Goal: Complete application form: Complete application form

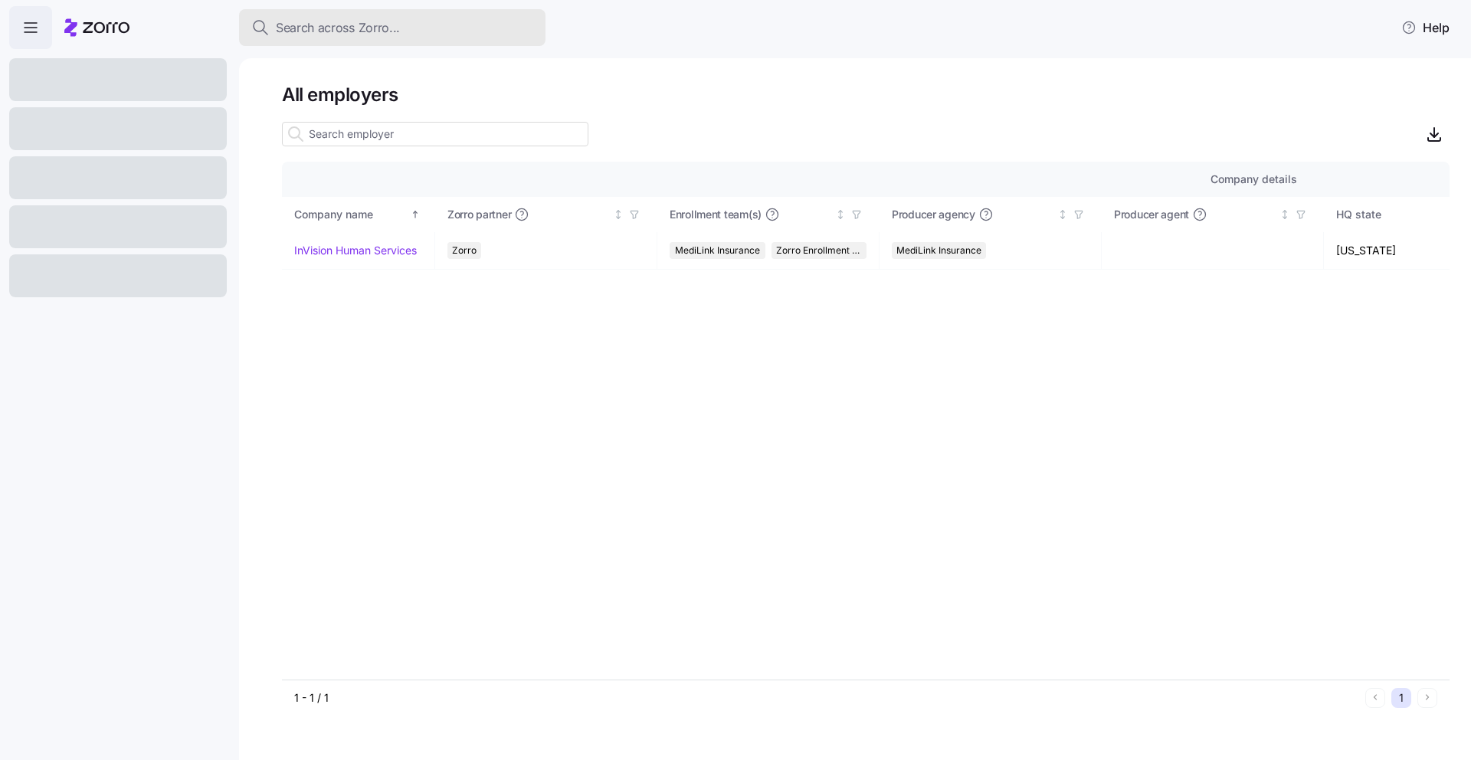
click at [408, 41] on button "Search across Zorro..." at bounding box center [392, 27] width 307 height 37
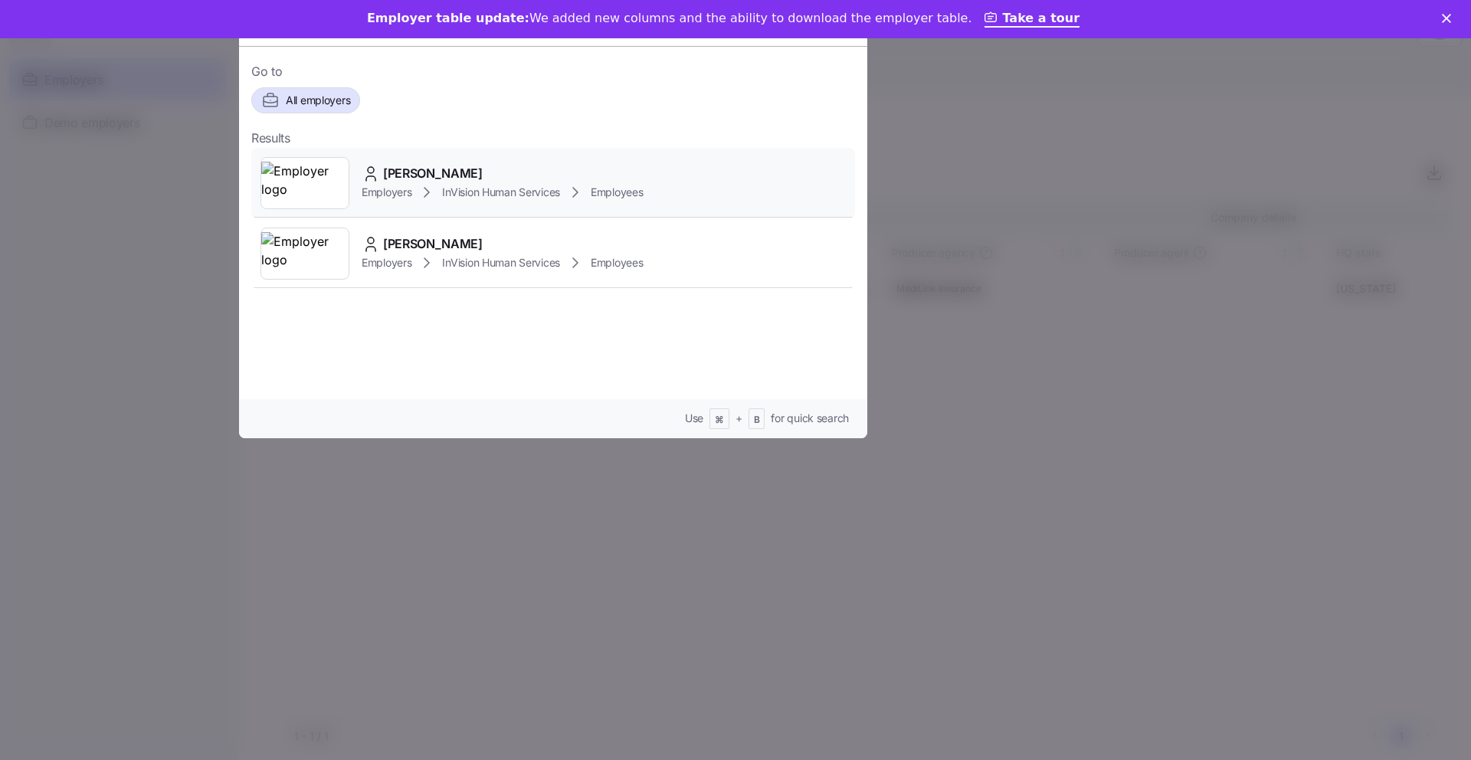
type input "[PERSON_NAME]"
click at [485, 189] on span "InVision Human Services" at bounding box center [501, 192] width 118 height 15
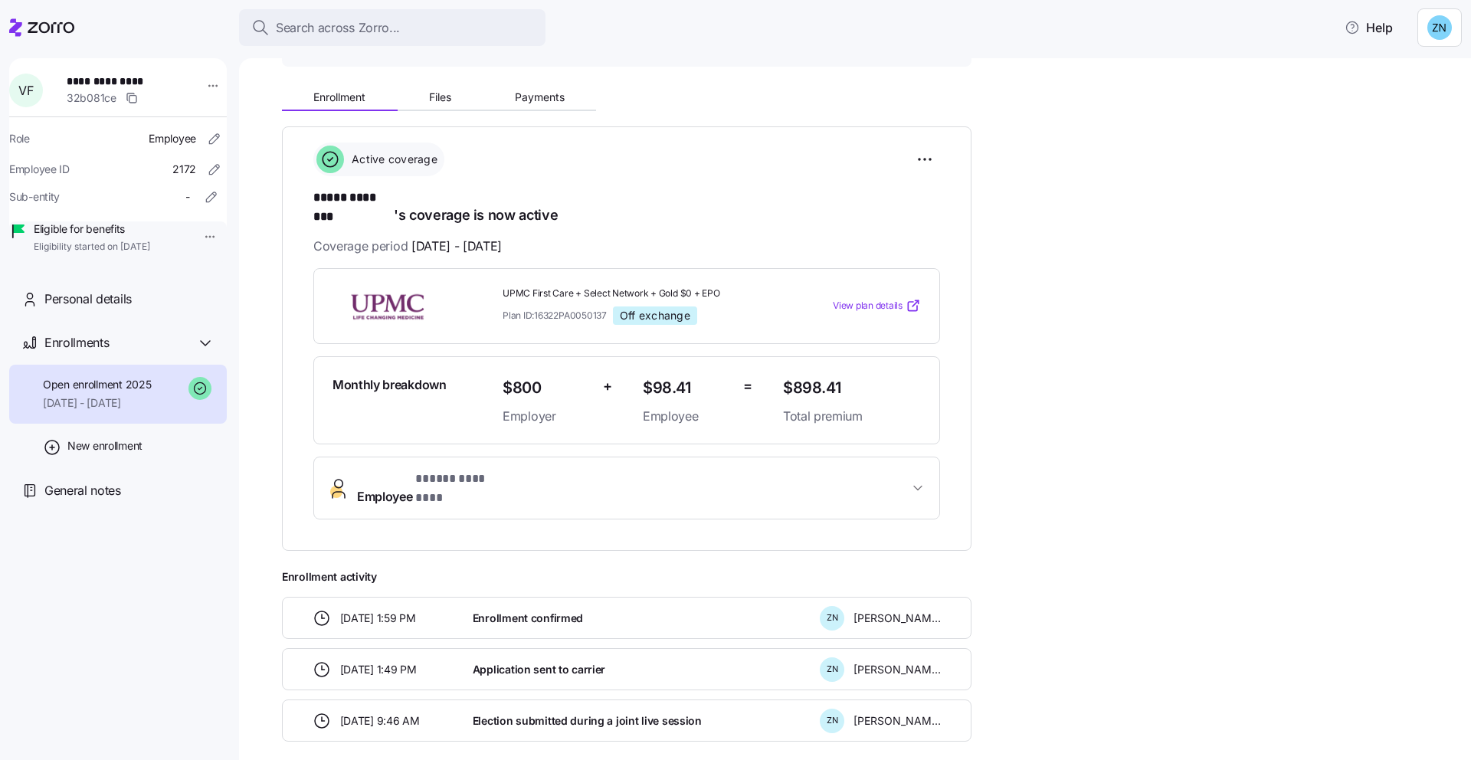
scroll to position [139, 0]
click at [660, 312] on span "Off exchange" at bounding box center [655, 319] width 70 height 14
click at [716, 165] on div "Active coverage" at bounding box center [626, 163] width 627 height 34
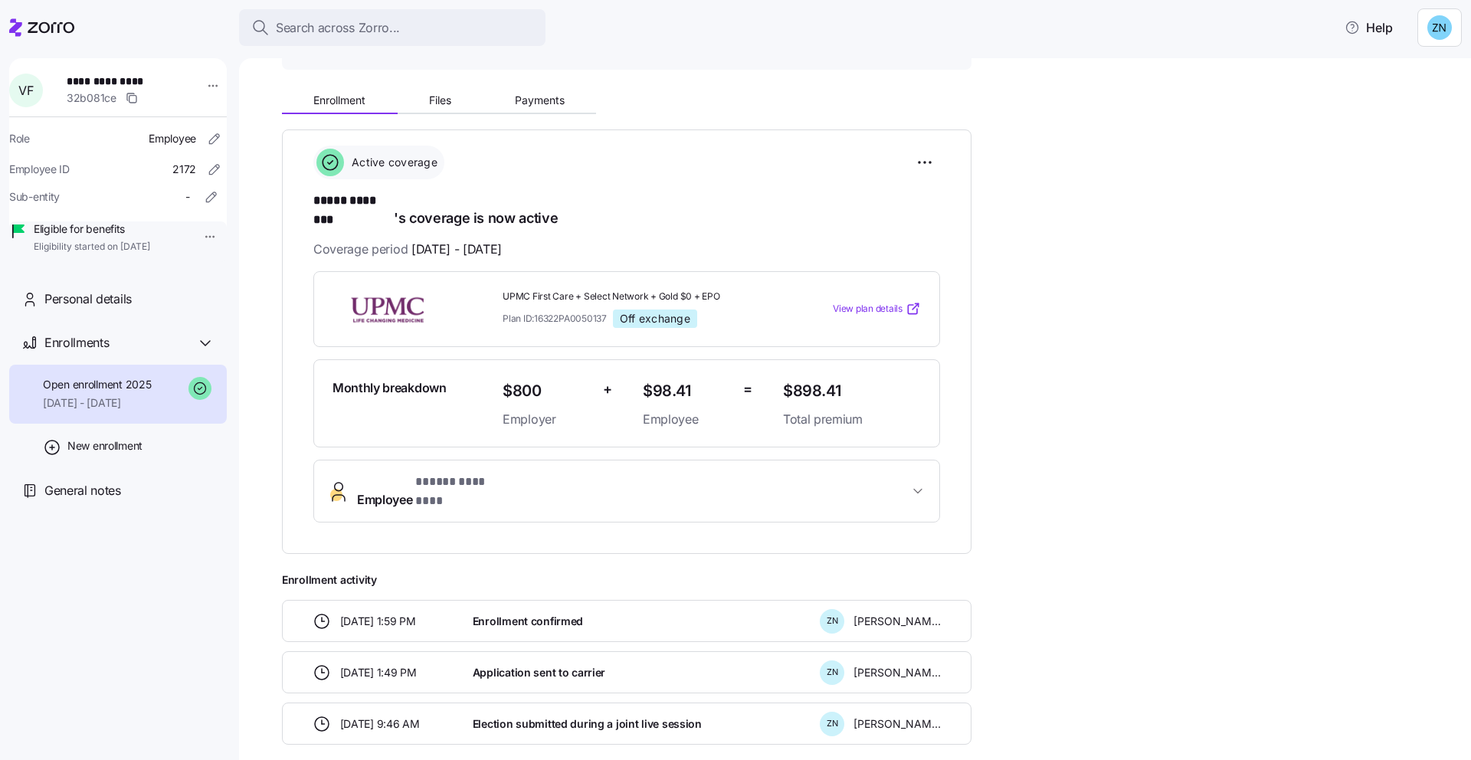
click at [824, 473] on span "Employee * ***** ******** *" at bounding box center [633, 491] width 552 height 37
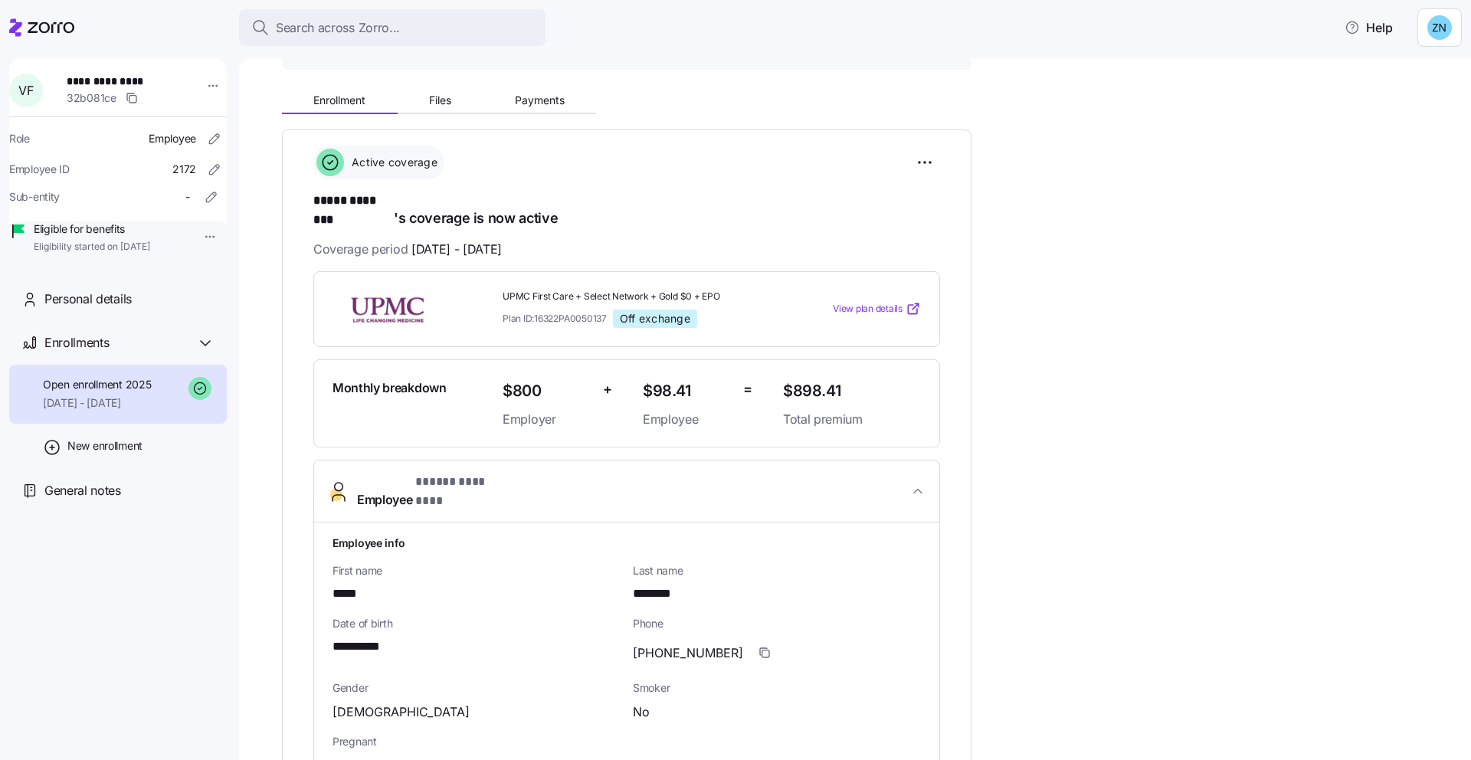
click at [824, 473] on span "Employee * ***** ******** *" at bounding box center [633, 491] width 552 height 37
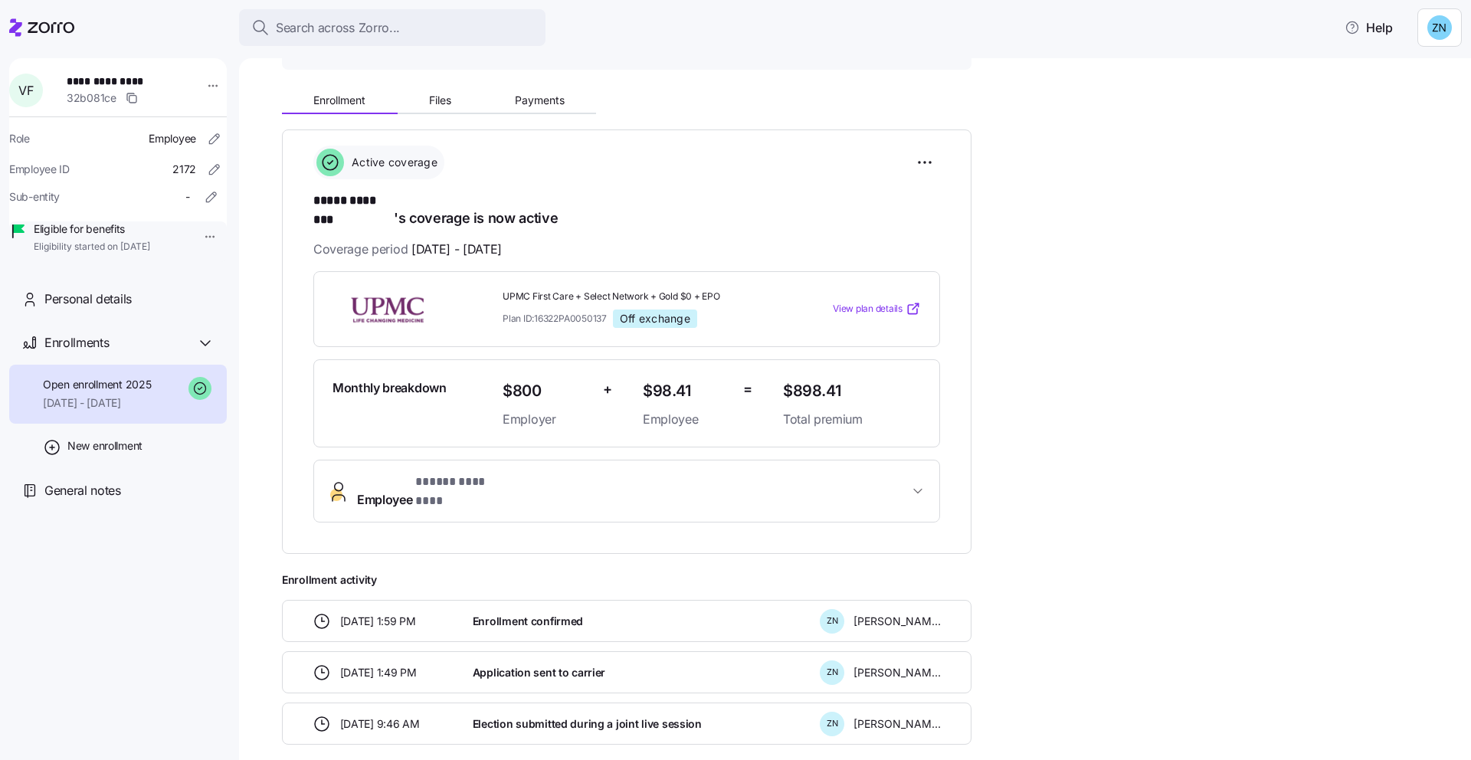
click at [824, 473] on span "Employee * ***** ******** *" at bounding box center [633, 491] width 552 height 37
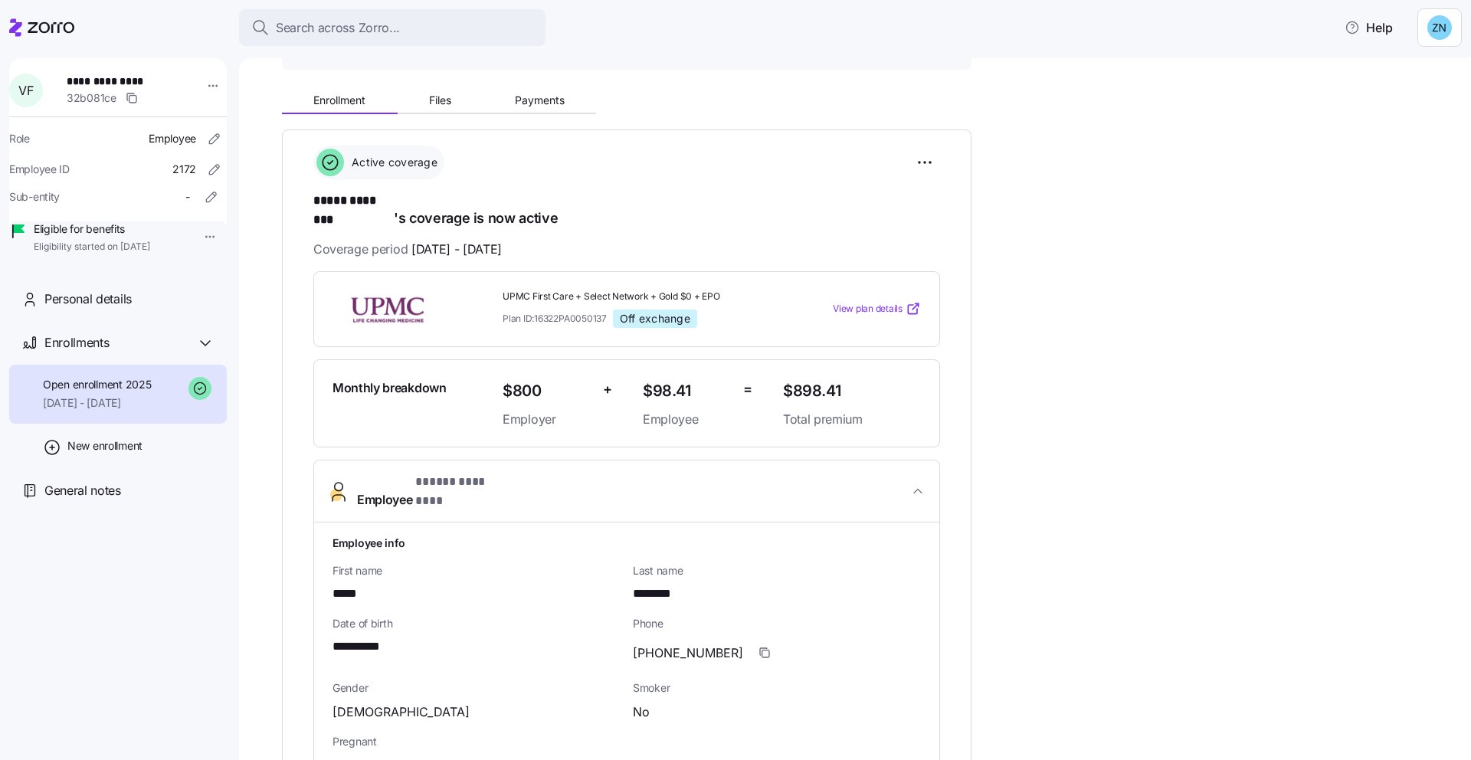
click at [825, 475] on span "Employee * ***** ******** *" at bounding box center [633, 491] width 552 height 37
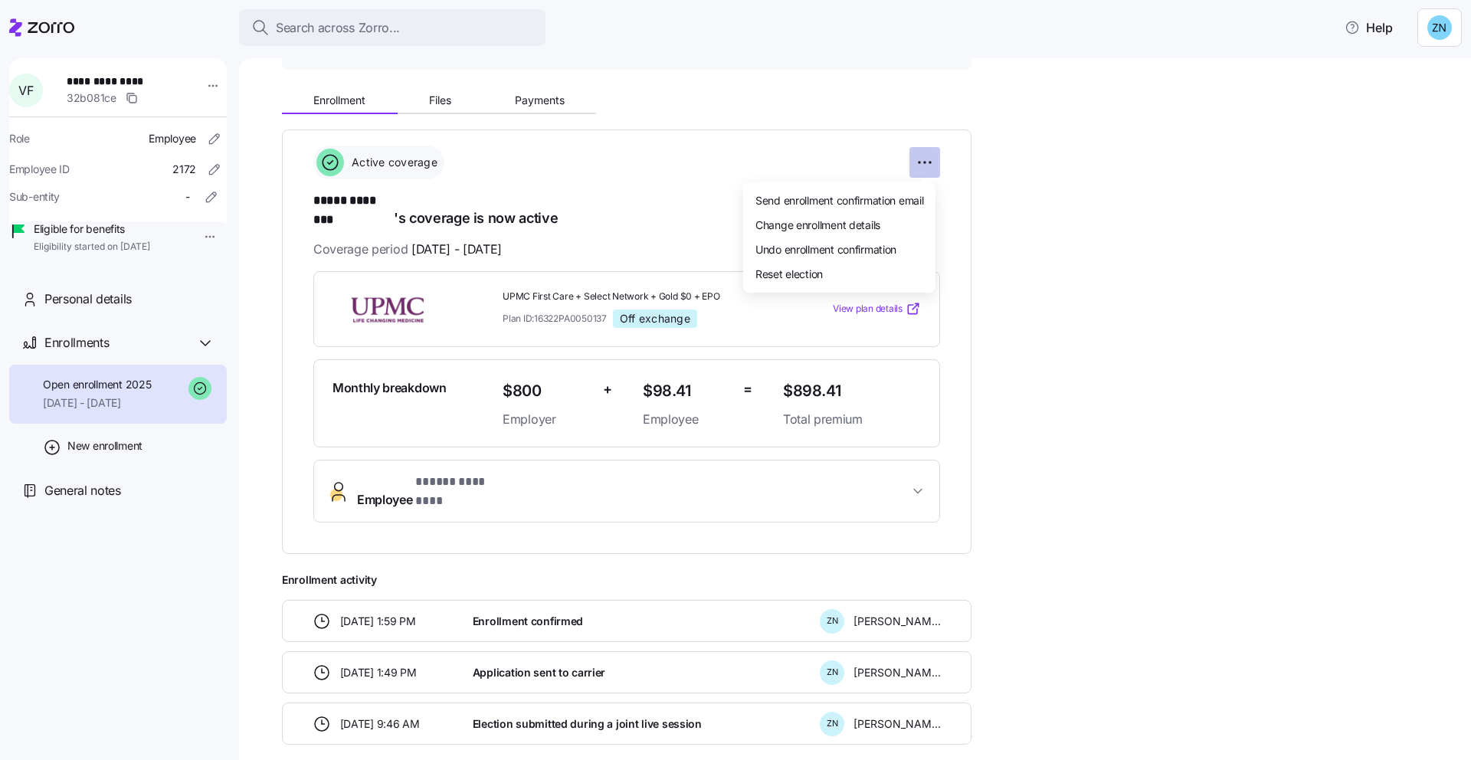
click at [925, 160] on html "**********" at bounding box center [735, 375] width 1471 height 751
click at [831, 129] on html "**********" at bounding box center [735, 375] width 1471 height 751
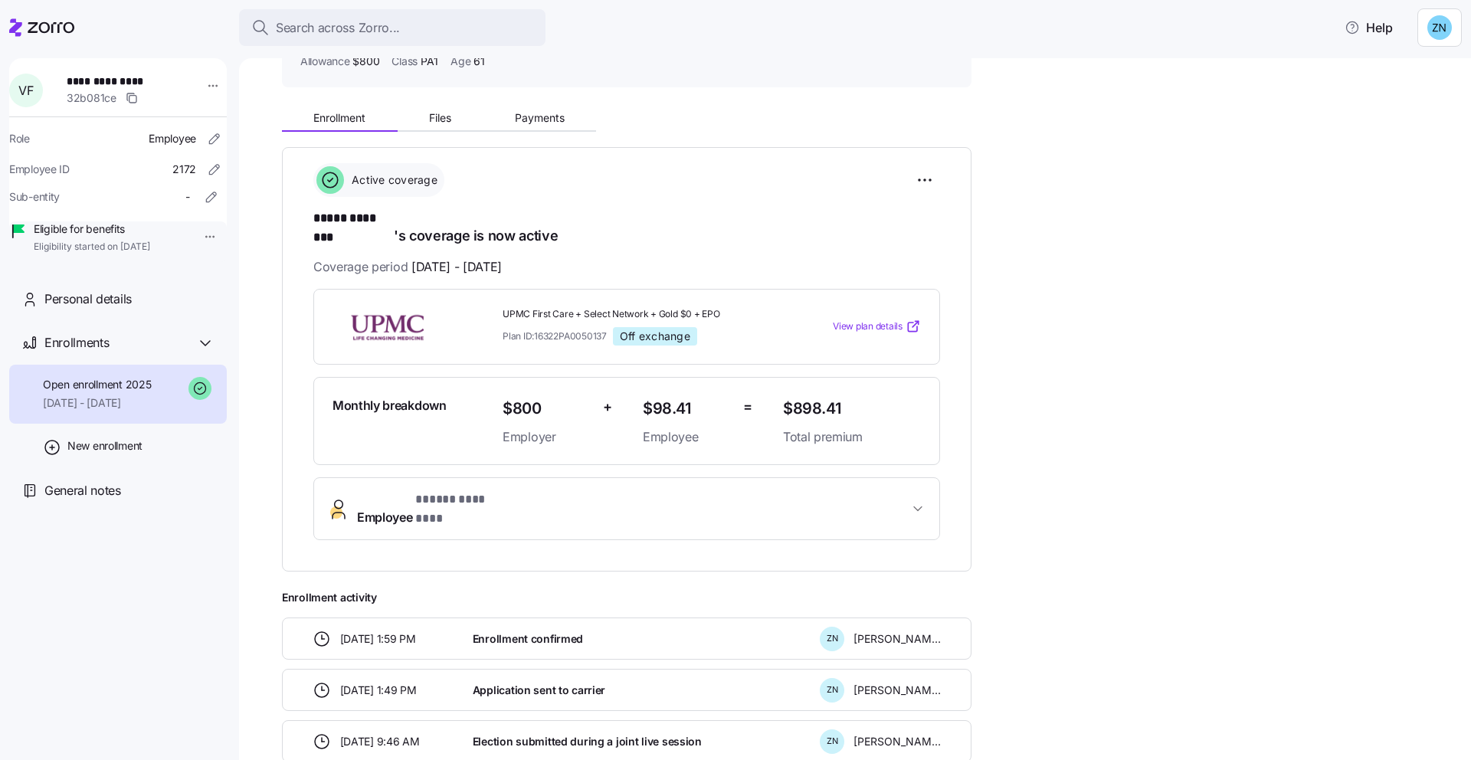
scroll to position [6, 0]
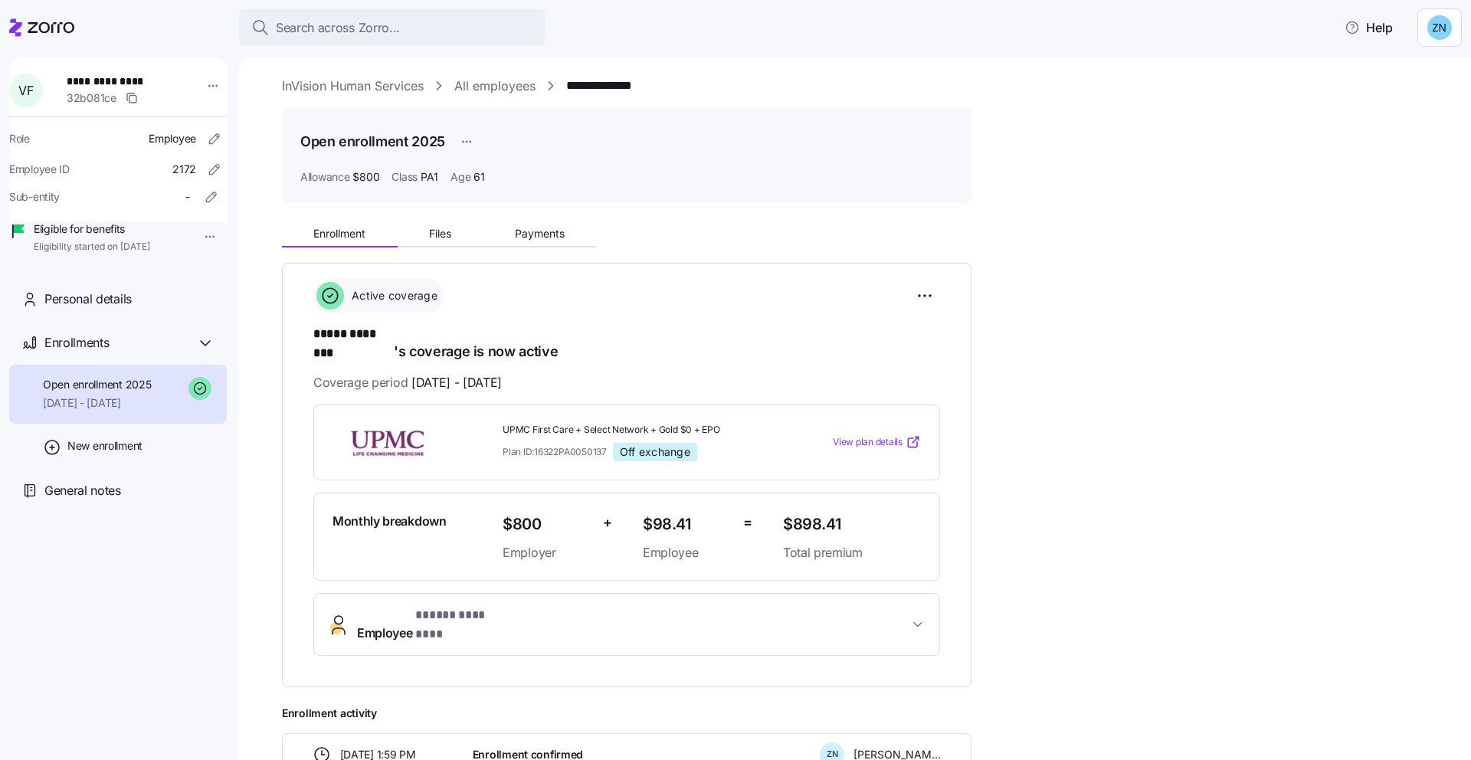
click at [618, 405] on div "UPMC First Care + Select Network + Gold $0 + EPO Plan ID: 16322PA0050137 Off ex…" at bounding box center [626, 443] width 627 height 76
click at [34, 557] on div "**********" at bounding box center [118, 400] width 218 height 684
click at [125, 454] on span "New enrollment" at bounding box center [104, 445] width 75 height 15
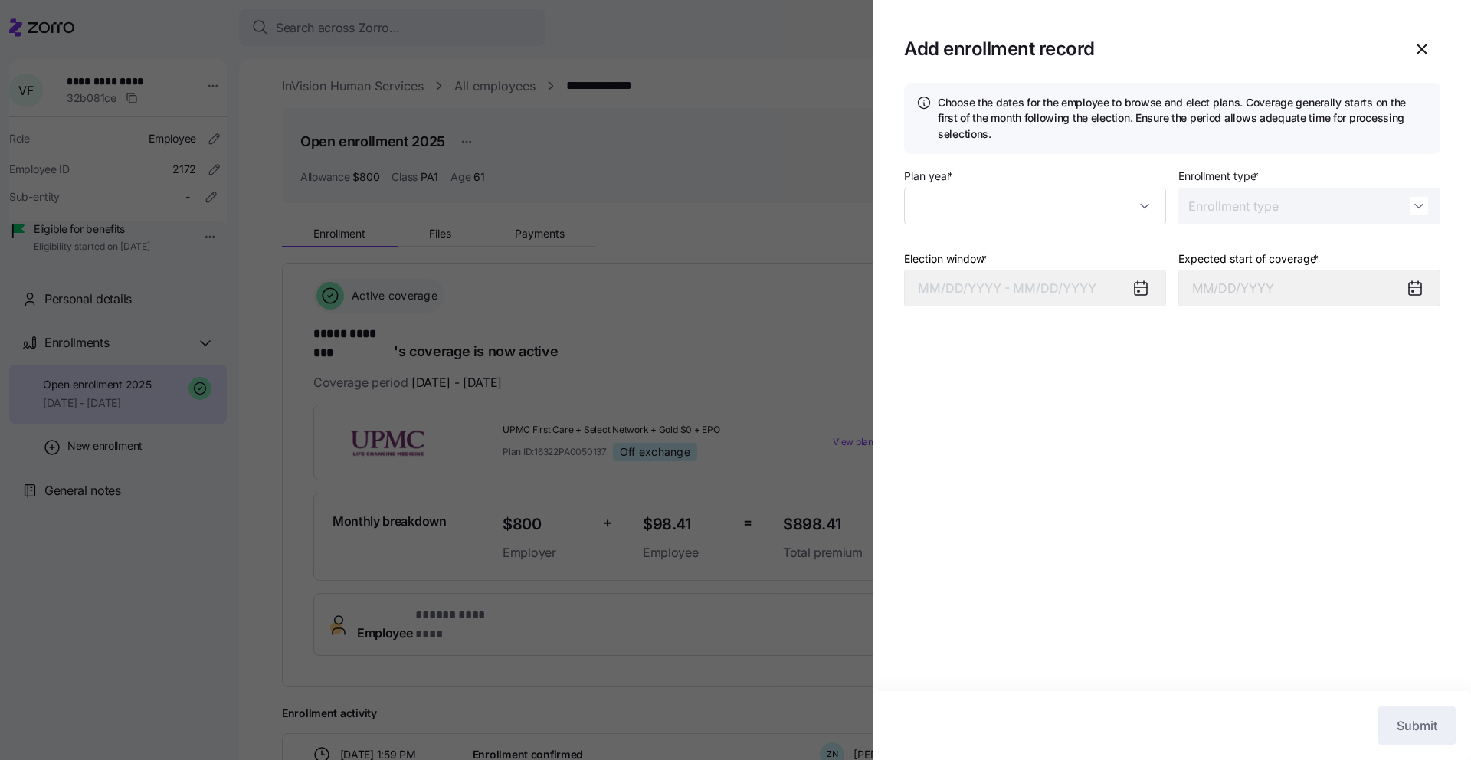
type input "2025"
type input "Special"
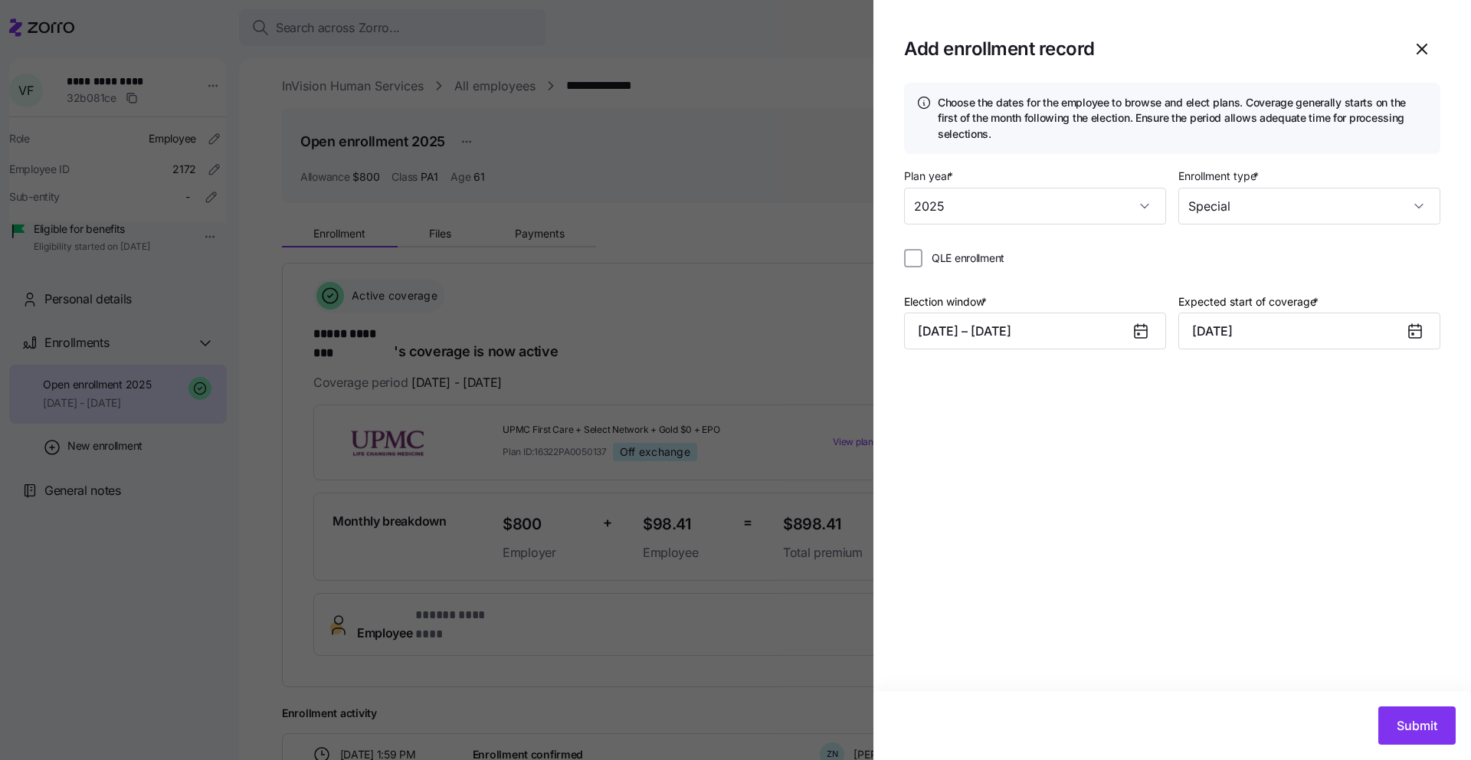
click at [1141, 333] on icon at bounding box center [1141, 332] width 12 height 12
click at [1142, 339] on icon at bounding box center [1141, 331] width 18 height 18
click at [1136, 331] on icon at bounding box center [1141, 332] width 12 height 12
click at [1294, 307] on label "Expected start of coverage *" at bounding box center [1249, 301] width 143 height 17
click at [1294, 313] on input "[DATE]" at bounding box center [1309, 331] width 262 height 37
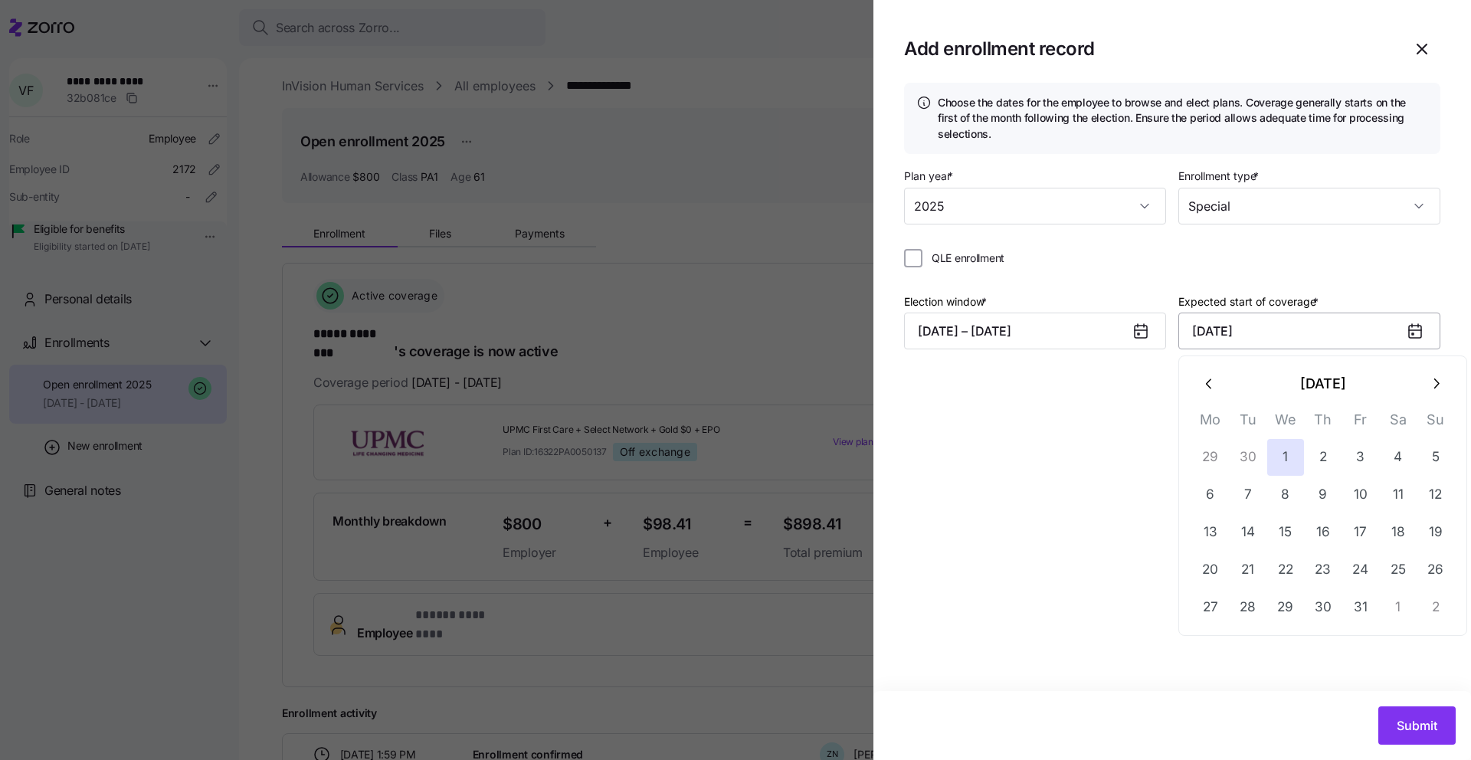
click at [1297, 320] on input "[DATE]" at bounding box center [1309, 331] width 262 height 37
click at [1208, 392] on button "button" at bounding box center [1210, 384] width 37 height 37
click at [1282, 634] on div "[DATE] Mo Tu We Th Fr Sa Su 1 2 3 4 5 6 7 8 9 10 11 12 13 14 15 16 17 18 19 20 …" at bounding box center [1322, 496] width 289 height 280
click at [1287, 611] on button "1" at bounding box center [1285, 607] width 37 height 37
click at [1170, 448] on div "Choose the dates for the employee to browse and elect plans. Coverage generally…" at bounding box center [1173, 387] width 598 height 608
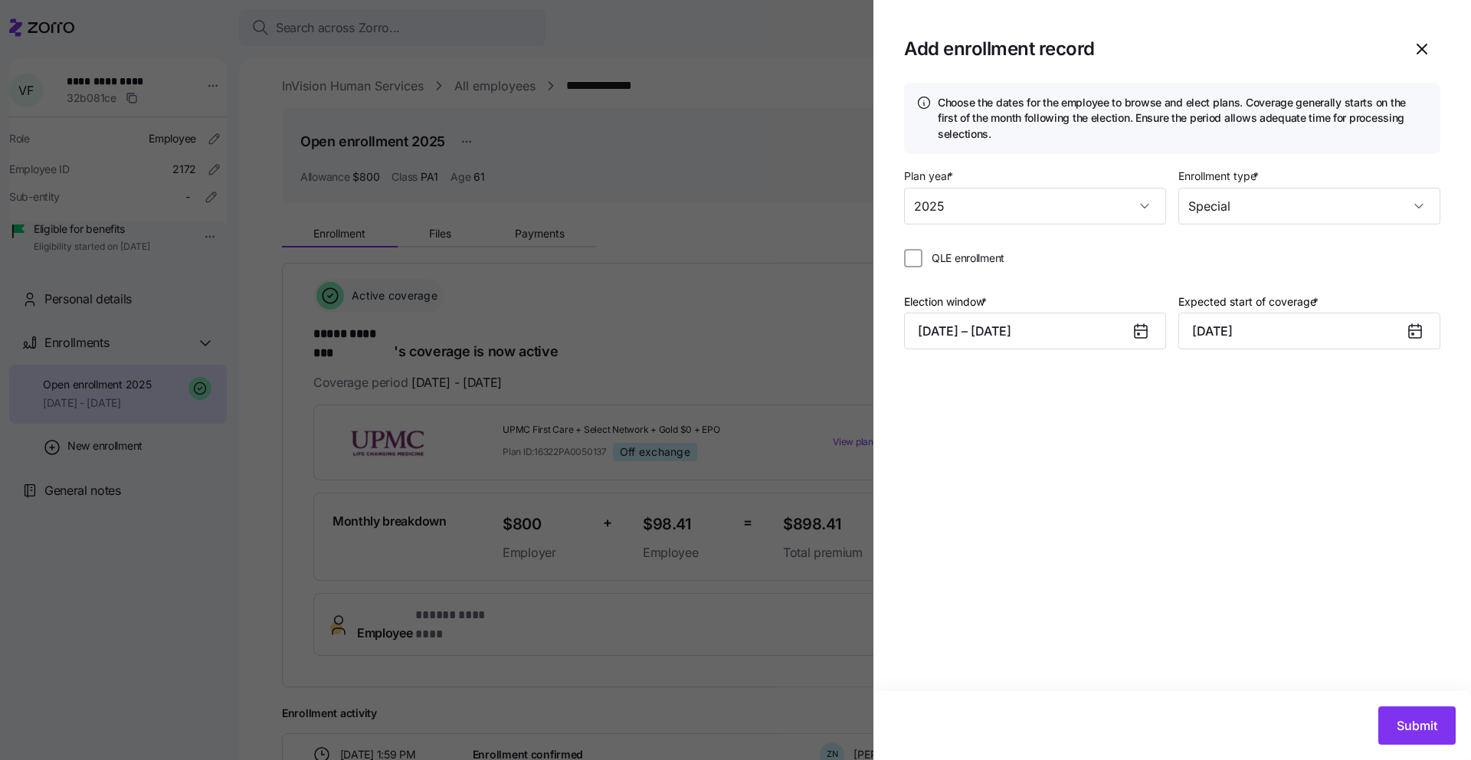
click at [1152, 329] on div at bounding box center [1147, 330] width 37 height 35
click at [1146, 330] on icon at bounding box center [1141, 330] width 12 height 0
click at [1082, 325] on button "[DATE] – [DATE]" at bounding box center [1035, 331] width 262 height 37
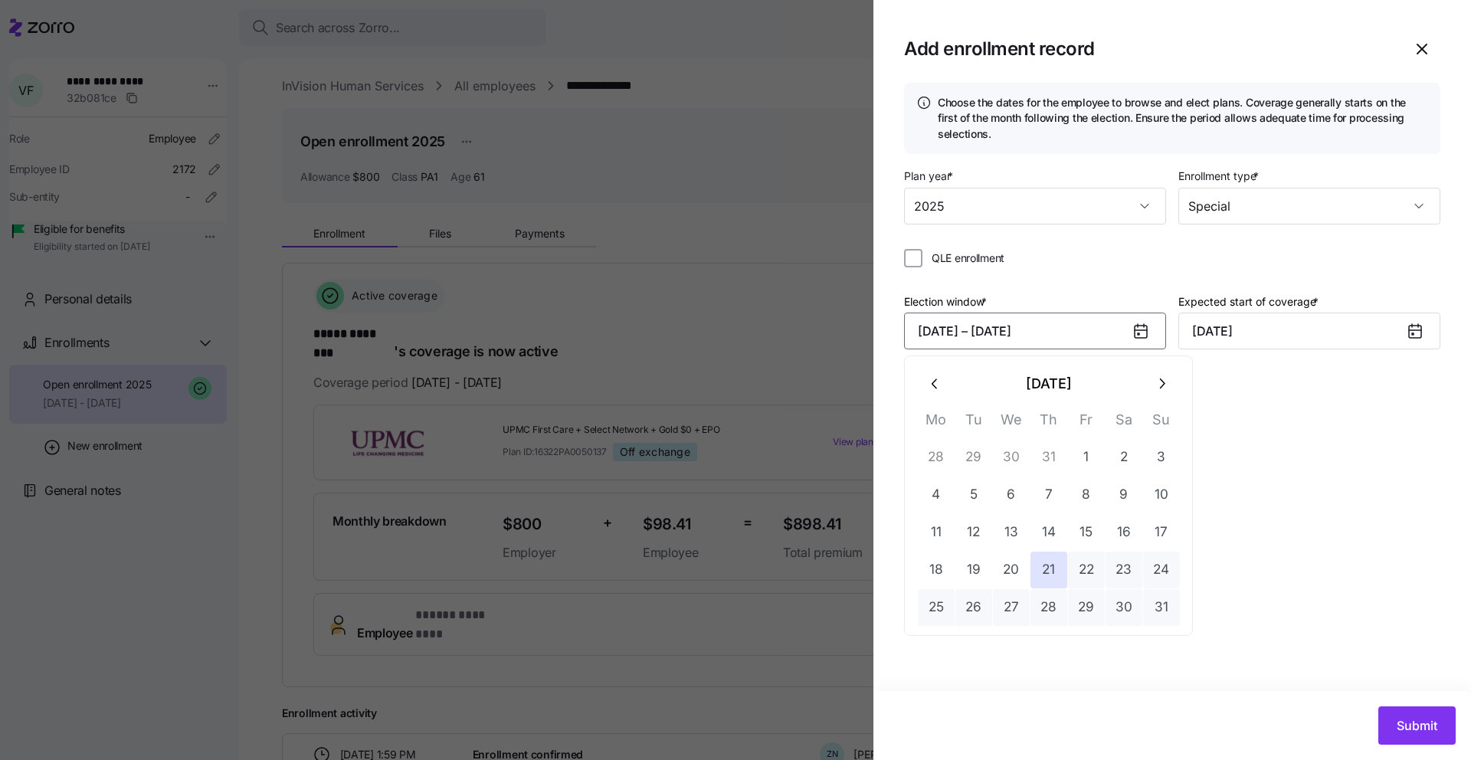
click at [993, 324] on button "[DATE] – [DATE]" at bounding box center [1035, 331] width 262 height 37
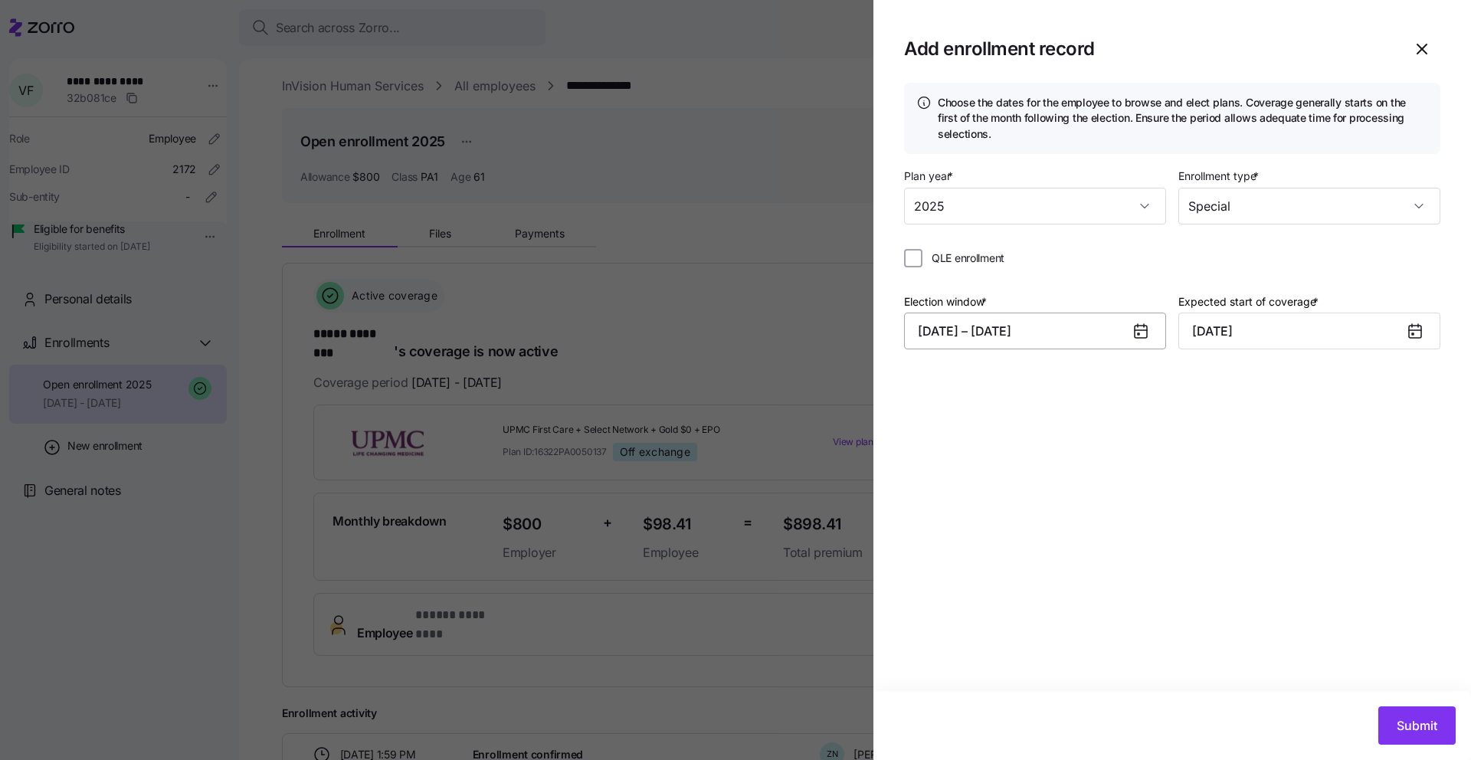
click at [1028, 325] on button "[DATE] – [DATE]" at bounding box center [1035, 331] width 262 height 37
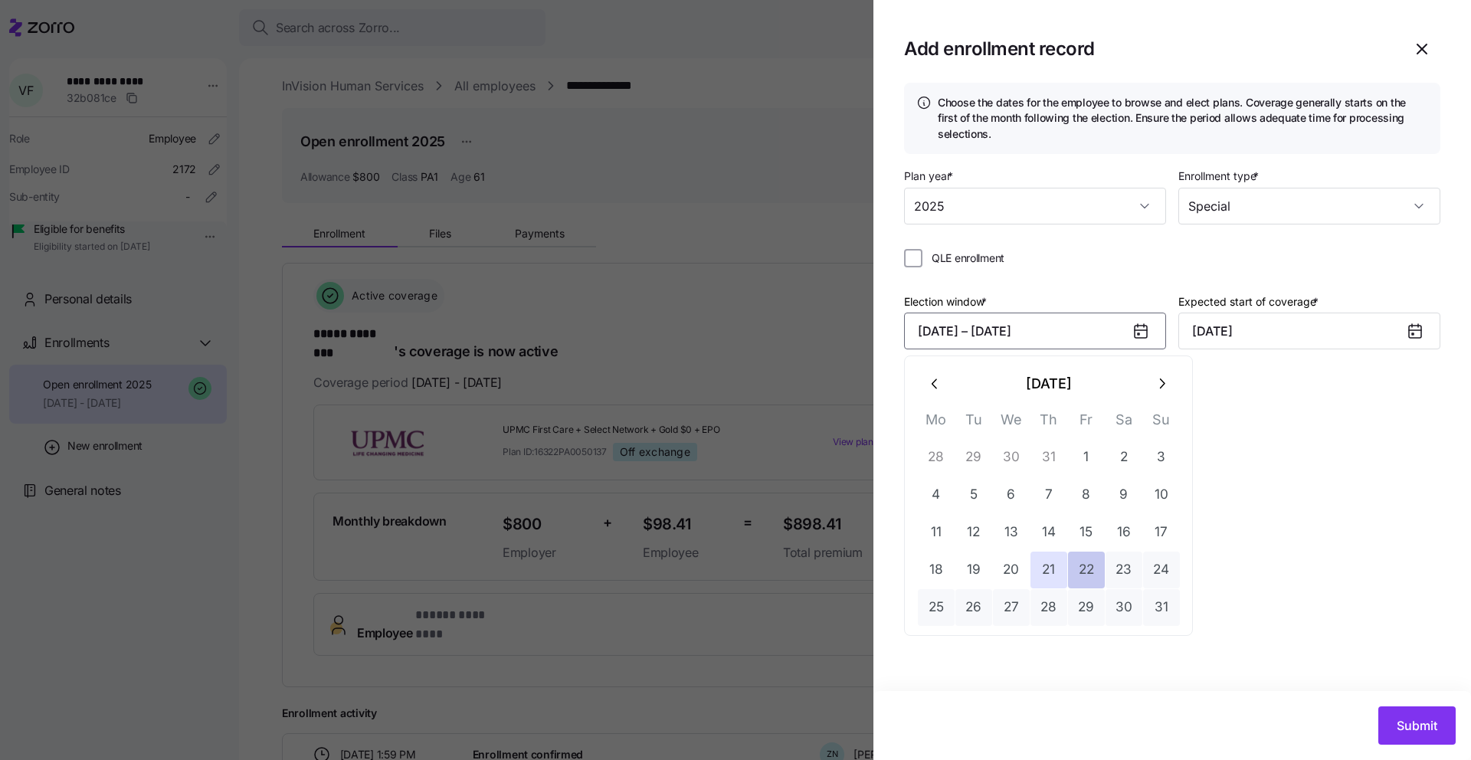
click at [1077, 565] on button "22" at bounding box center [1086, 570] width 37 height 37
click at [982, 563] on button "19" at bounding box center [974, 570] width 37 height 37
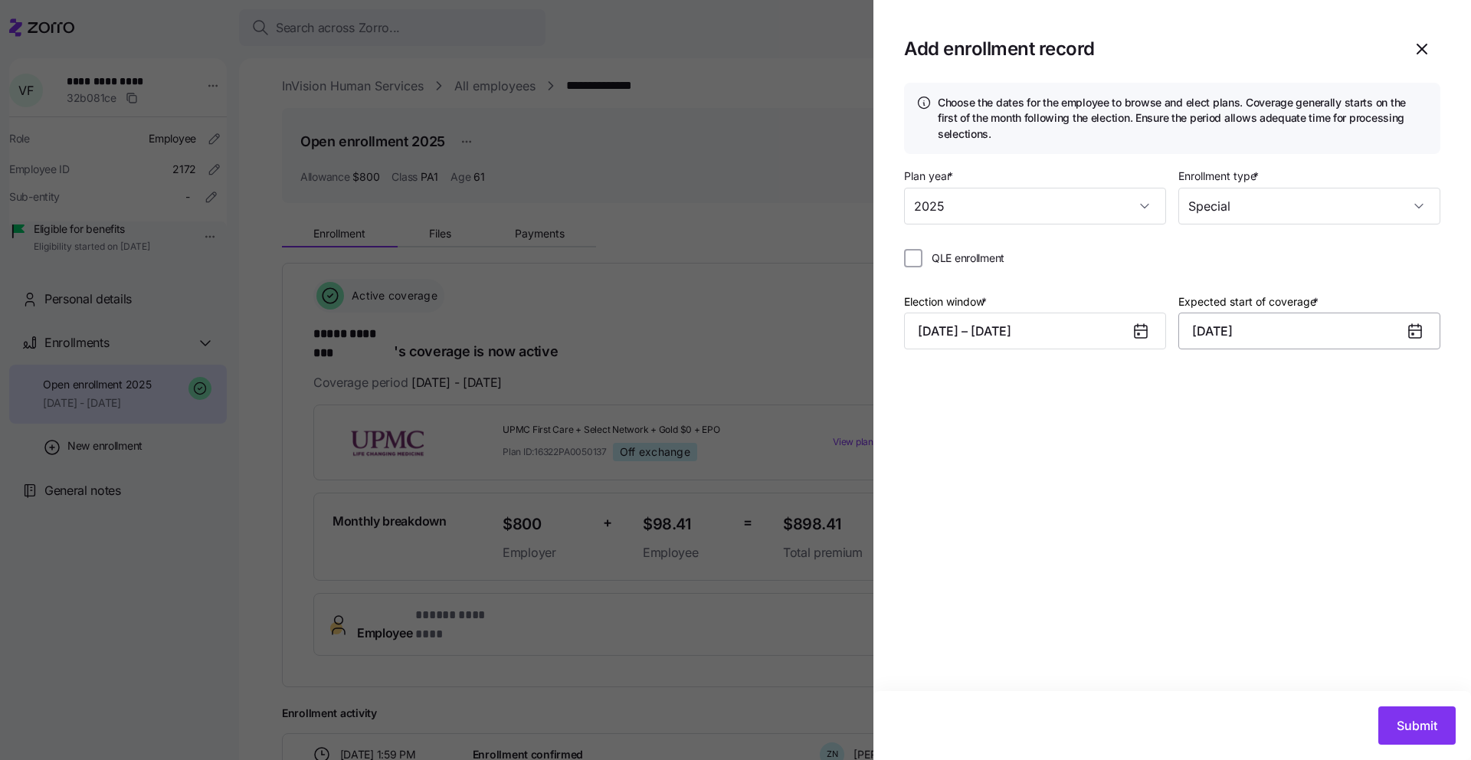
click at [1262, 328] on input "[DATE]" at bounding box center [1309, 331] width 262 height 37
click at [1211, 390] on icon "button" at bounding box center [1209, 383] width 17 height 17
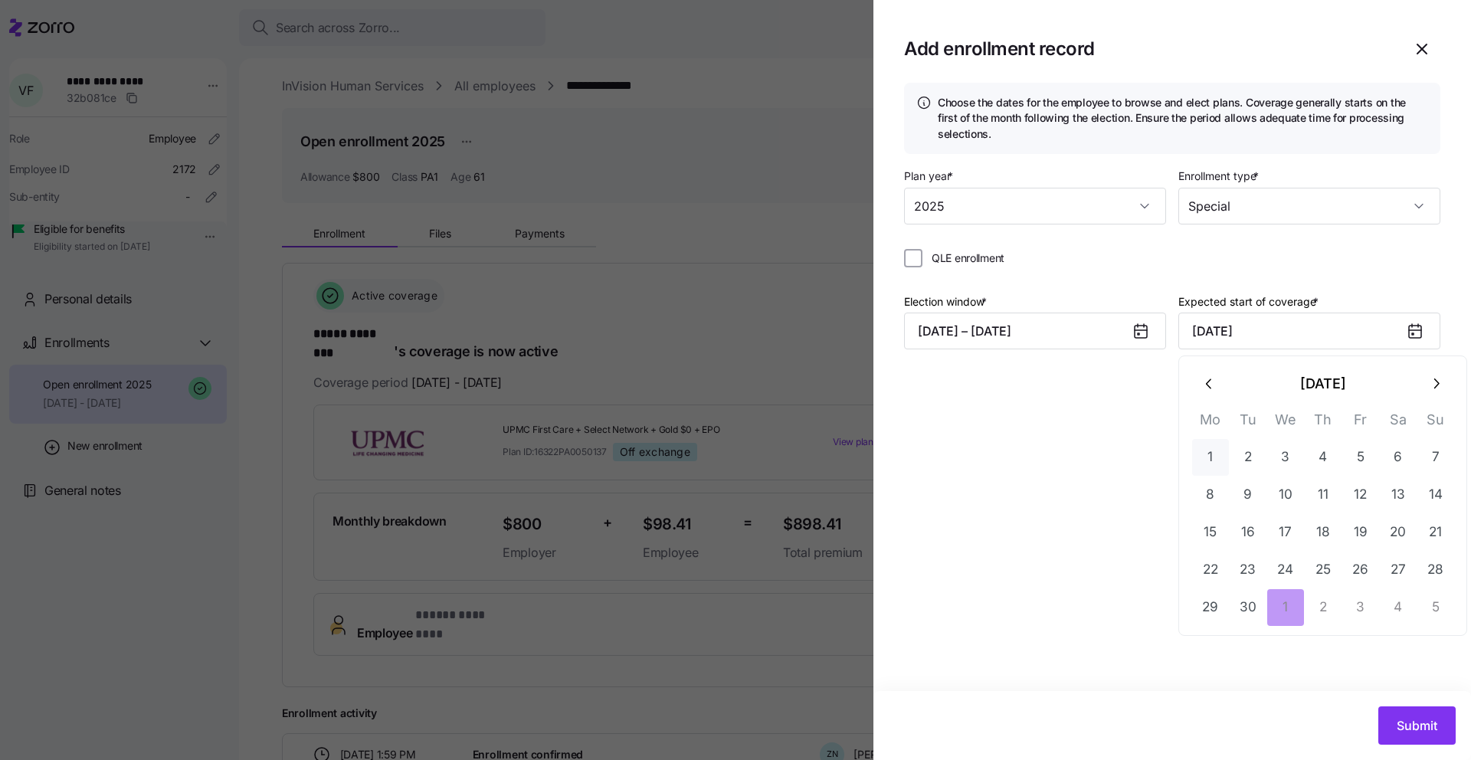
click at [1221, 449] on button "1" at bounding box center [1210, 457] width 37 height 37
type input "[DATE]"
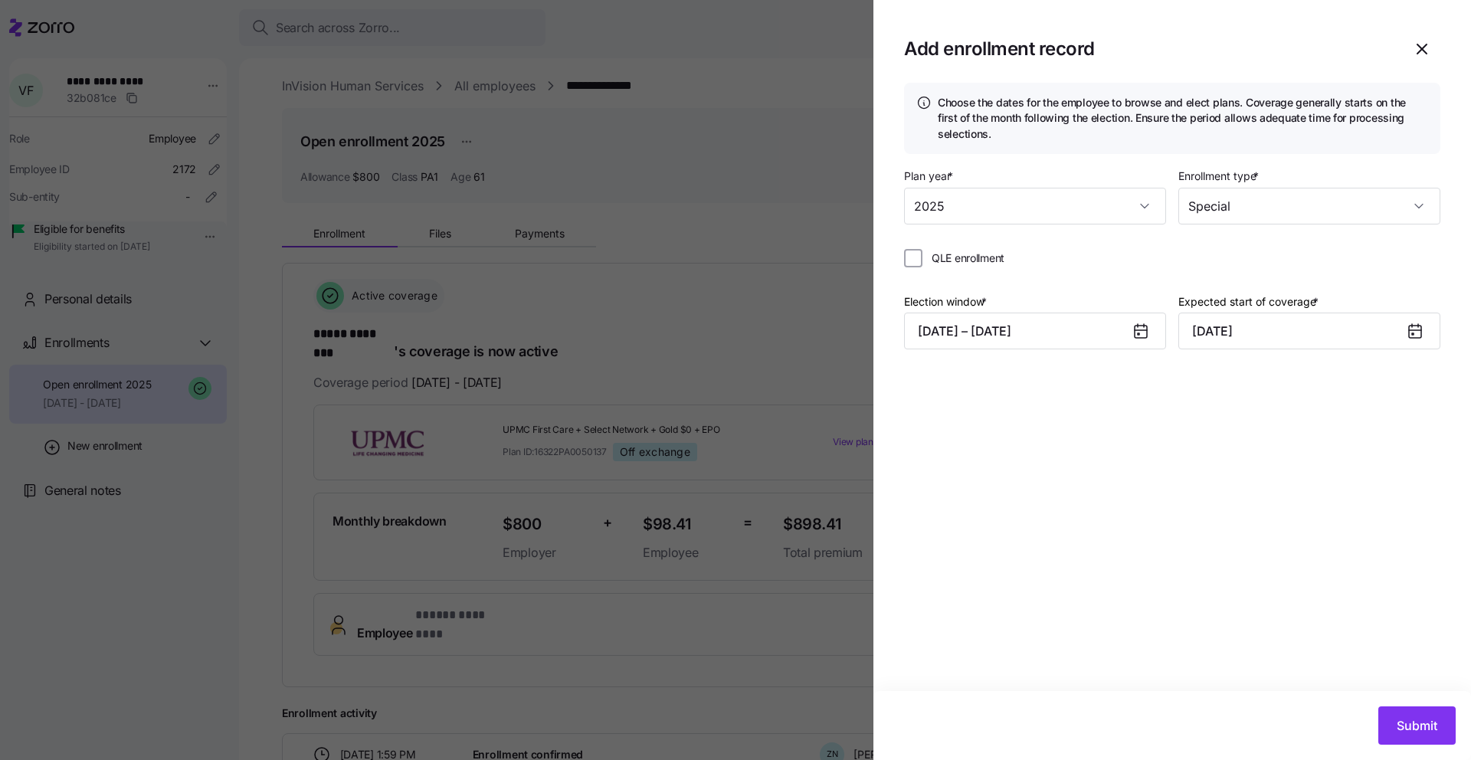
drag, startPoint x: 1221, startPoint y: 448, endPoint x: 1277, endPoint y: 540, distance: 107.6
click at [1222, 449] on div "Choose the dates for the employee to browse and elect plans. Coverage generally…" at bounding box center [1173, 387] width 598 height 608
click at [1403, 733] on span "Submit" at bounding box center [1417, 725] width 41 height 18
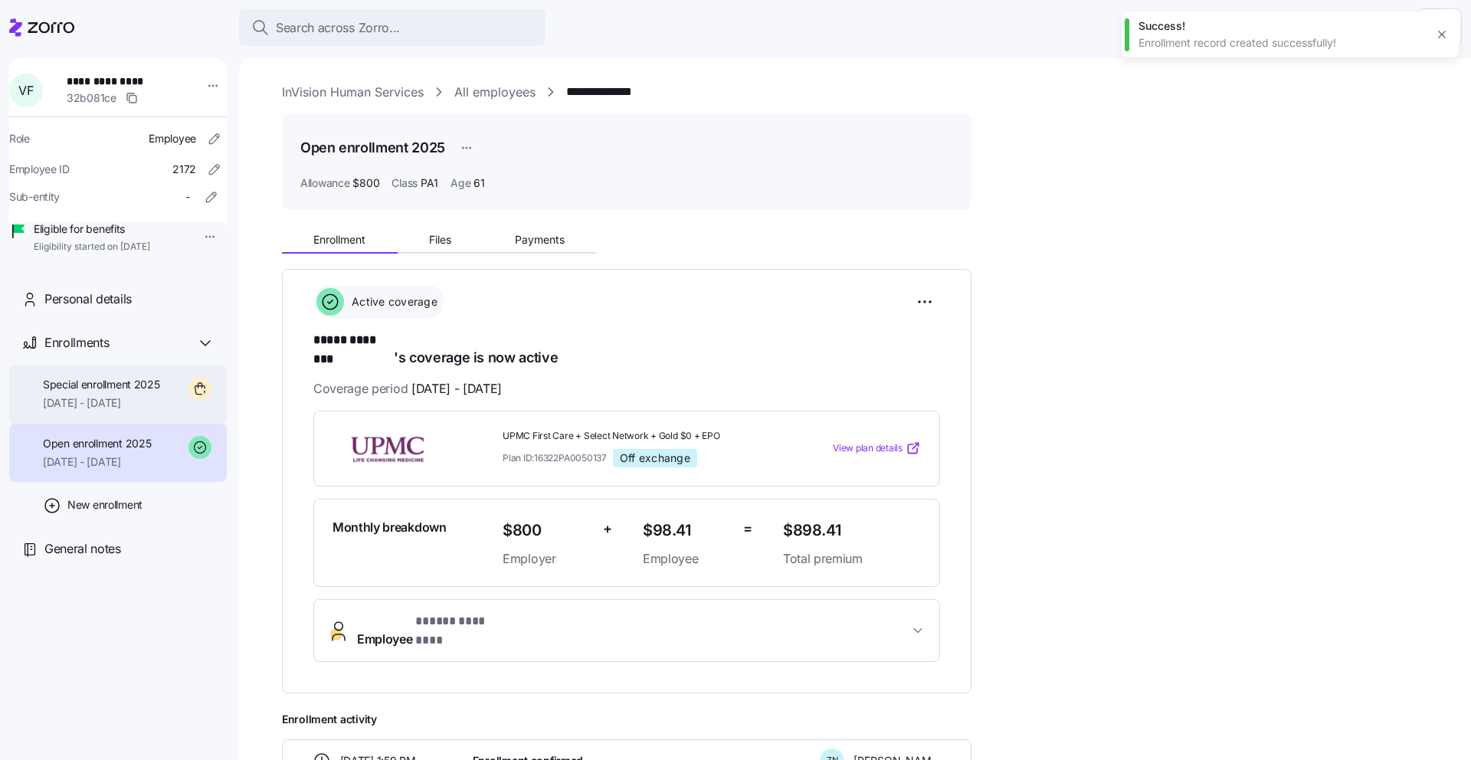
click at [107, 411] on span "[DATE] - [DATE]" at bounding box center [101, 402] width 117 height 15
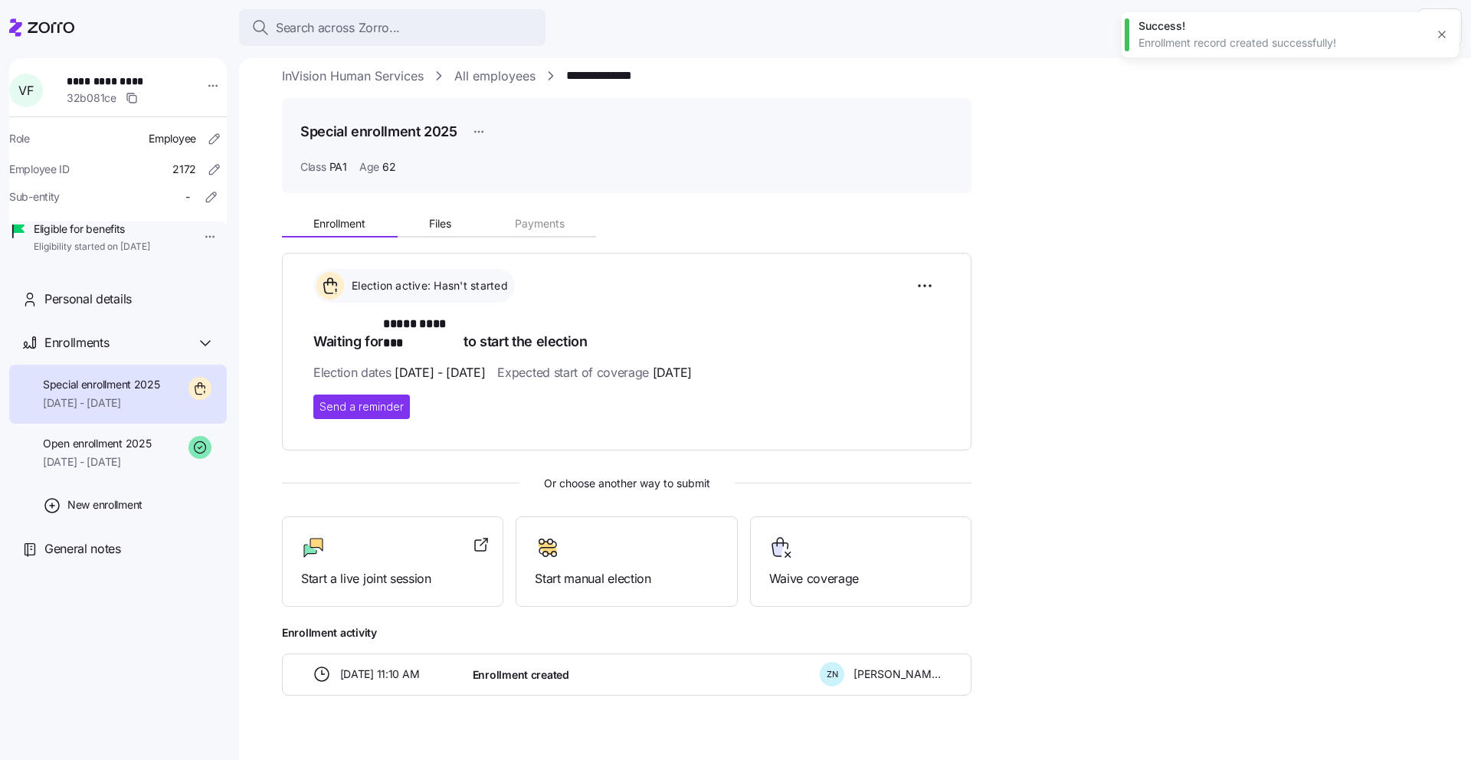
scroll to position [27, 0]
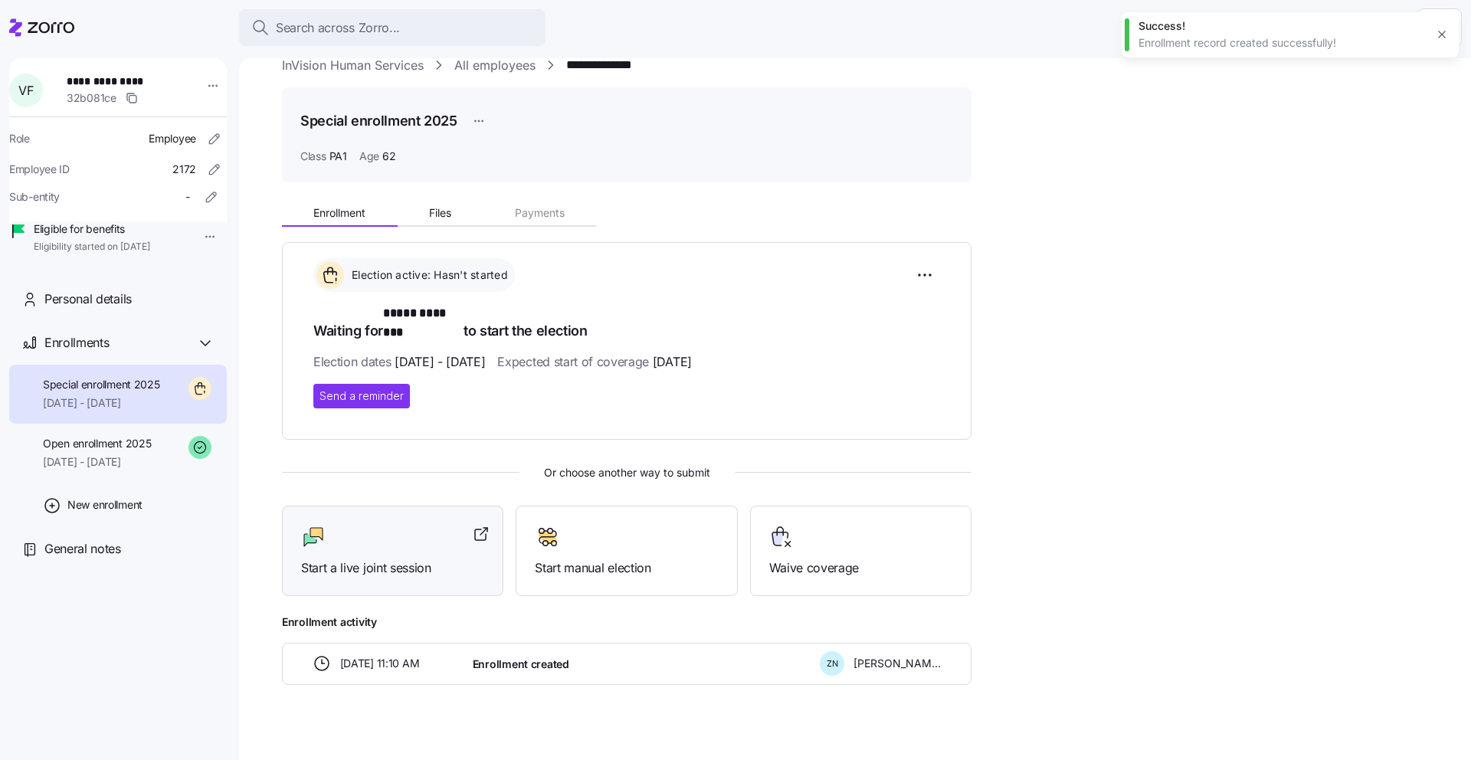
click at [440, 532] on div at bounding box center [392, 537] width 183 height 25
click at [424, 533] on div "Start a live joint session" at bounding box center [392, 551] width 183 height 53
click at [339, 559] on span "Start a live joint session" at bounding box center [392, 568] width 183 height 19
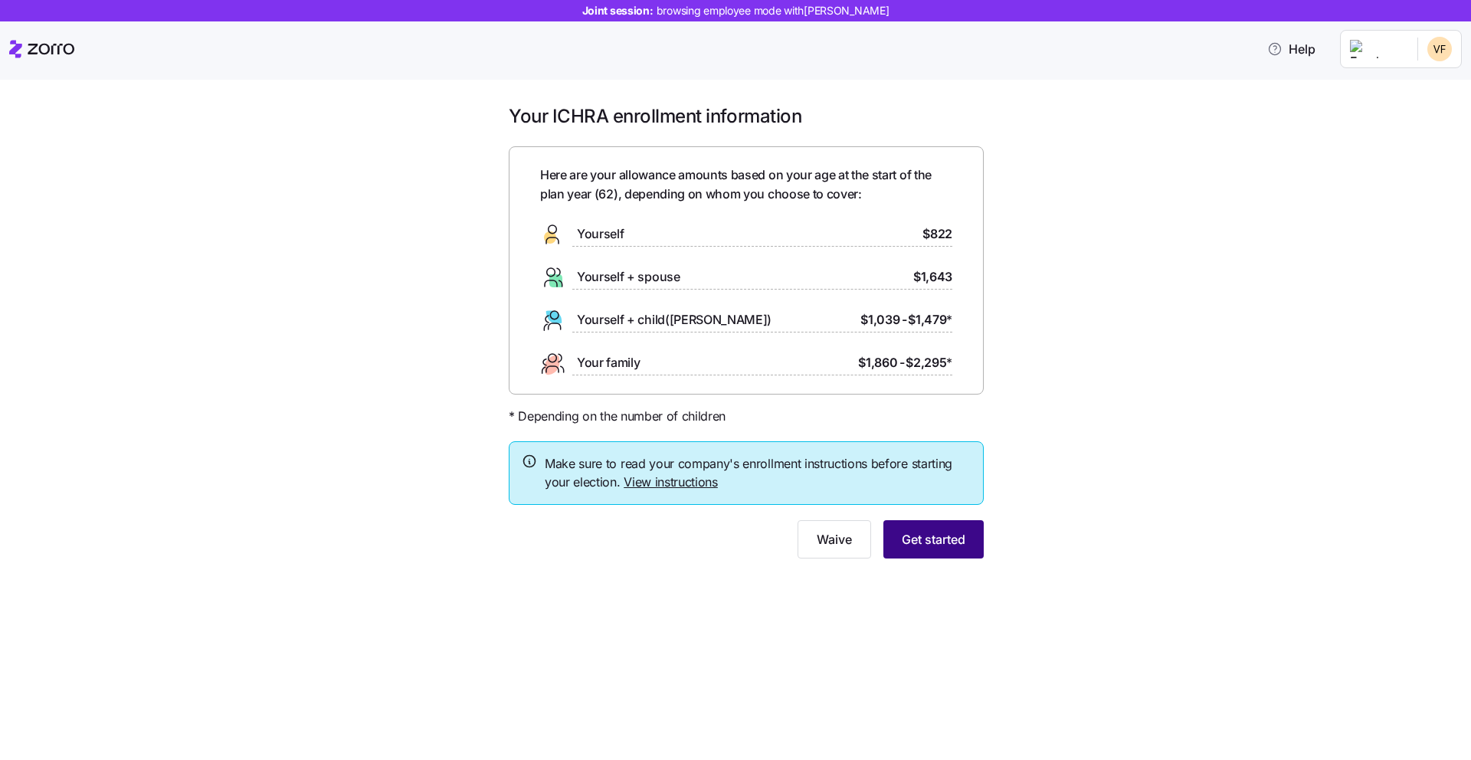
click at [939, 537] on span "Get started" at bounding box center [934, 539] width 64 height 18
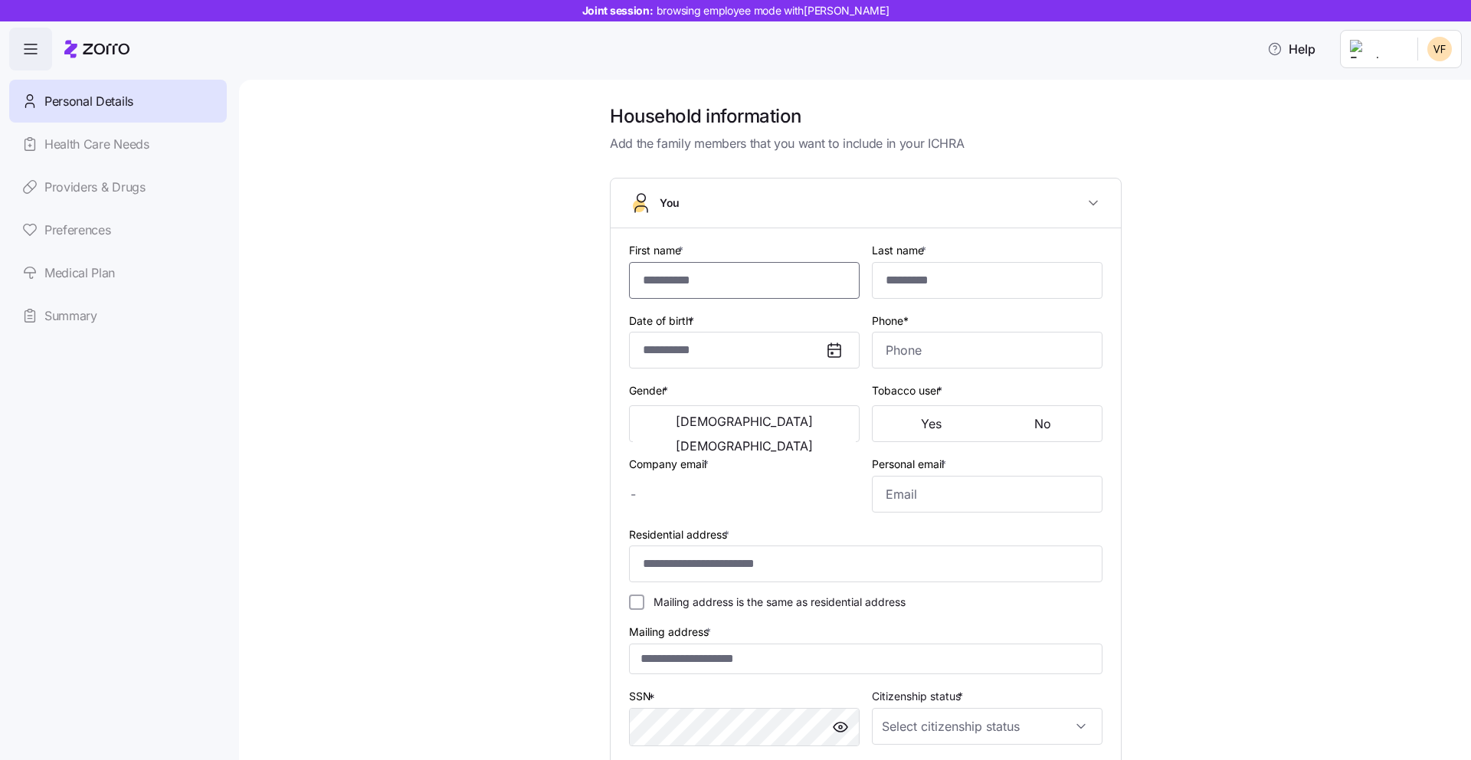
click at [751, 264] on input "First name *" at bounding box center [744, 280] width 231 height 37
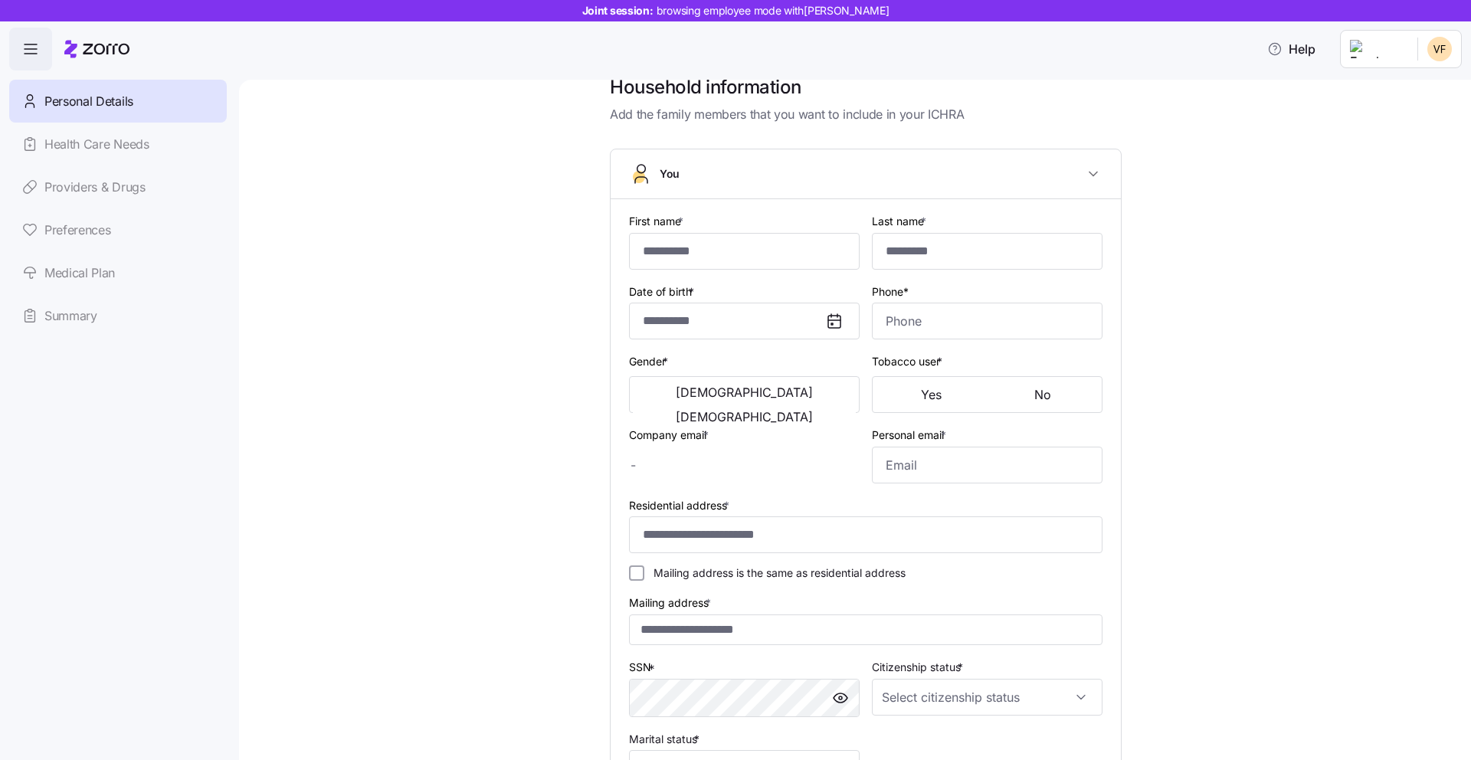
click at [786, 212] on div "First name *" at bounding box center [744, 240] width 231 height 58
type input "*****"
type input "********"
type input "[EMAIL_ADDRESS][DOMAIN_NAME]"
type input "vicki03@verizon.net"
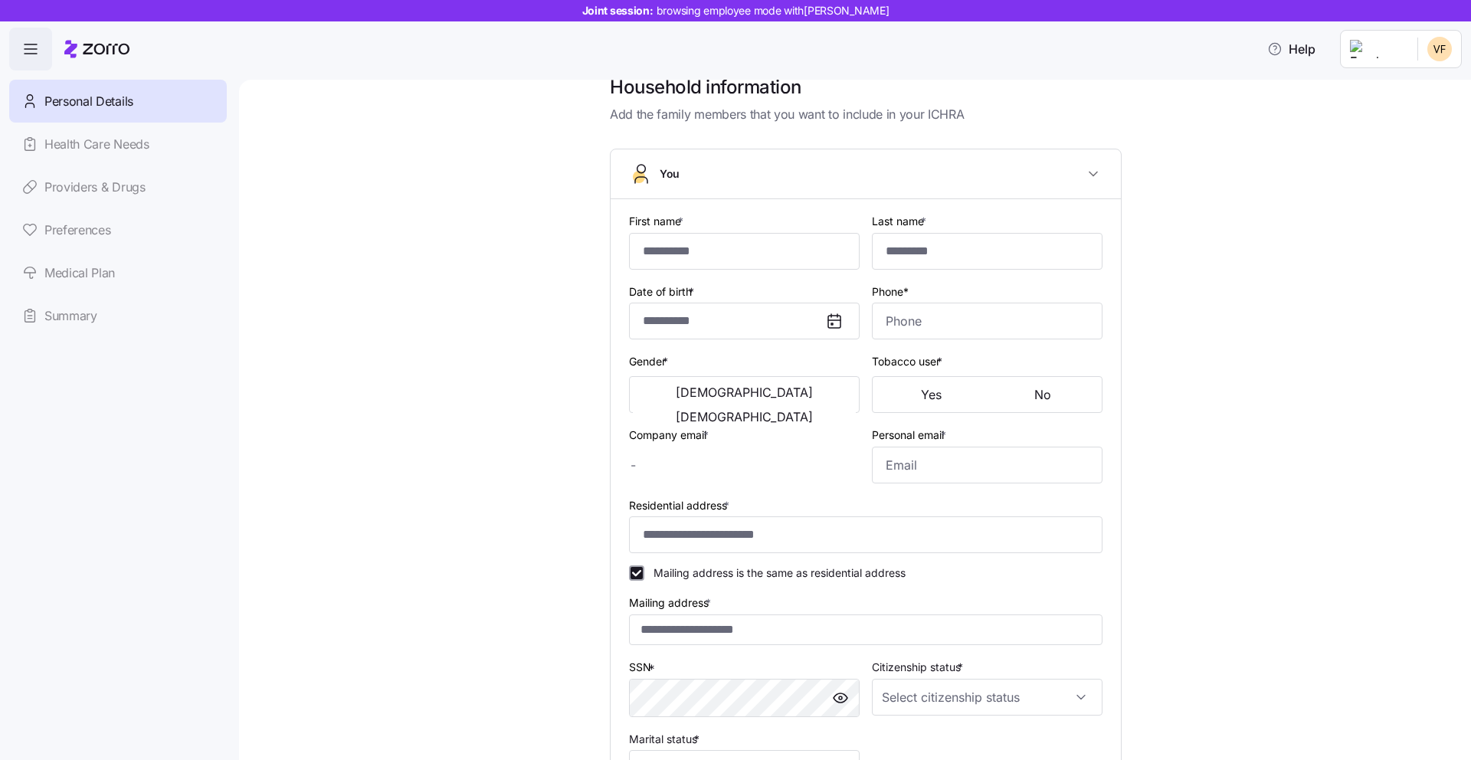
type input "**********"
checkbox input "true"
type input "**********"
type input "(412) 598-2866"
type input "[DEMOGRAPHIC_DATA] citizen"
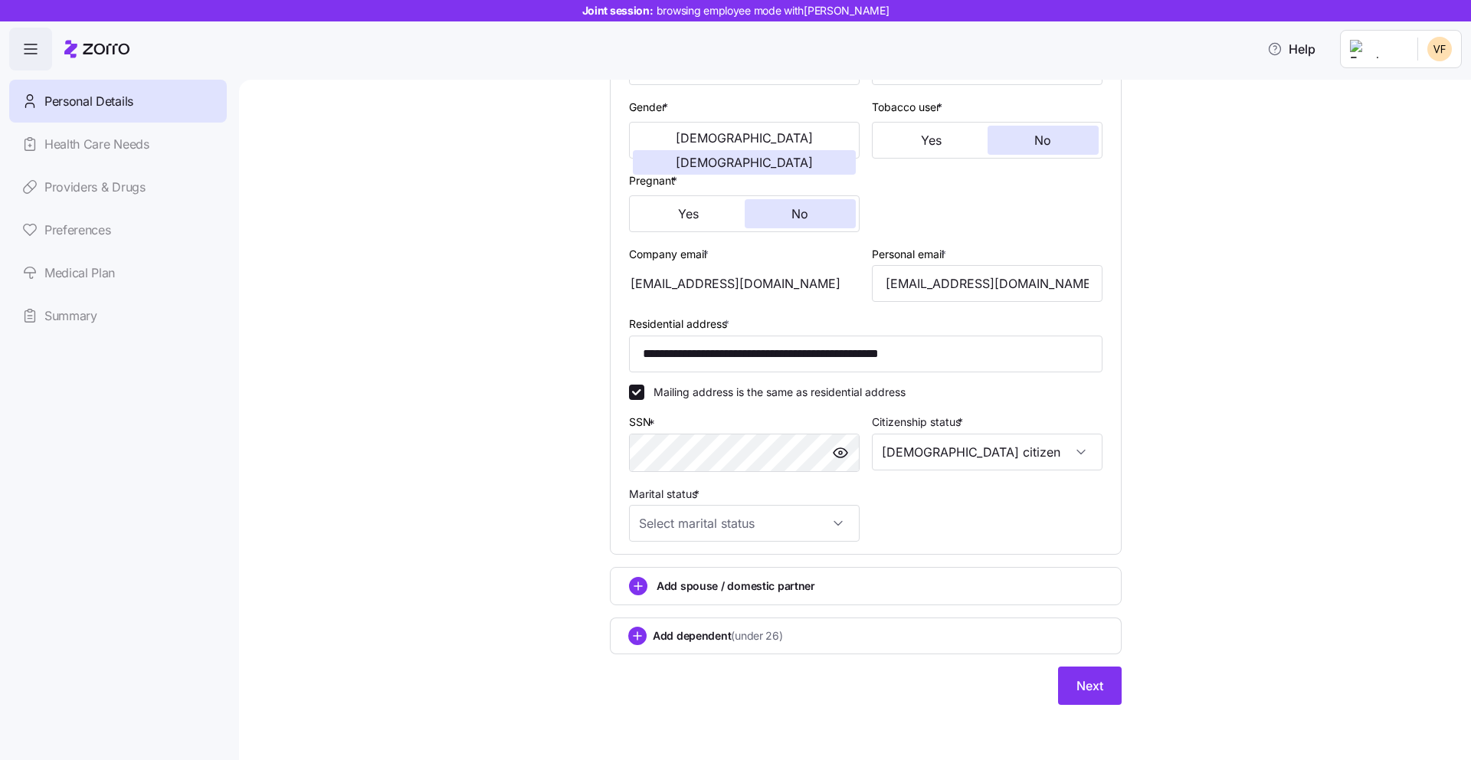
scroll to position [312, 0]
click at [796, 592] on span "Add spouse / domestic partner" at bounding box center [736, 586] width 159 height 15
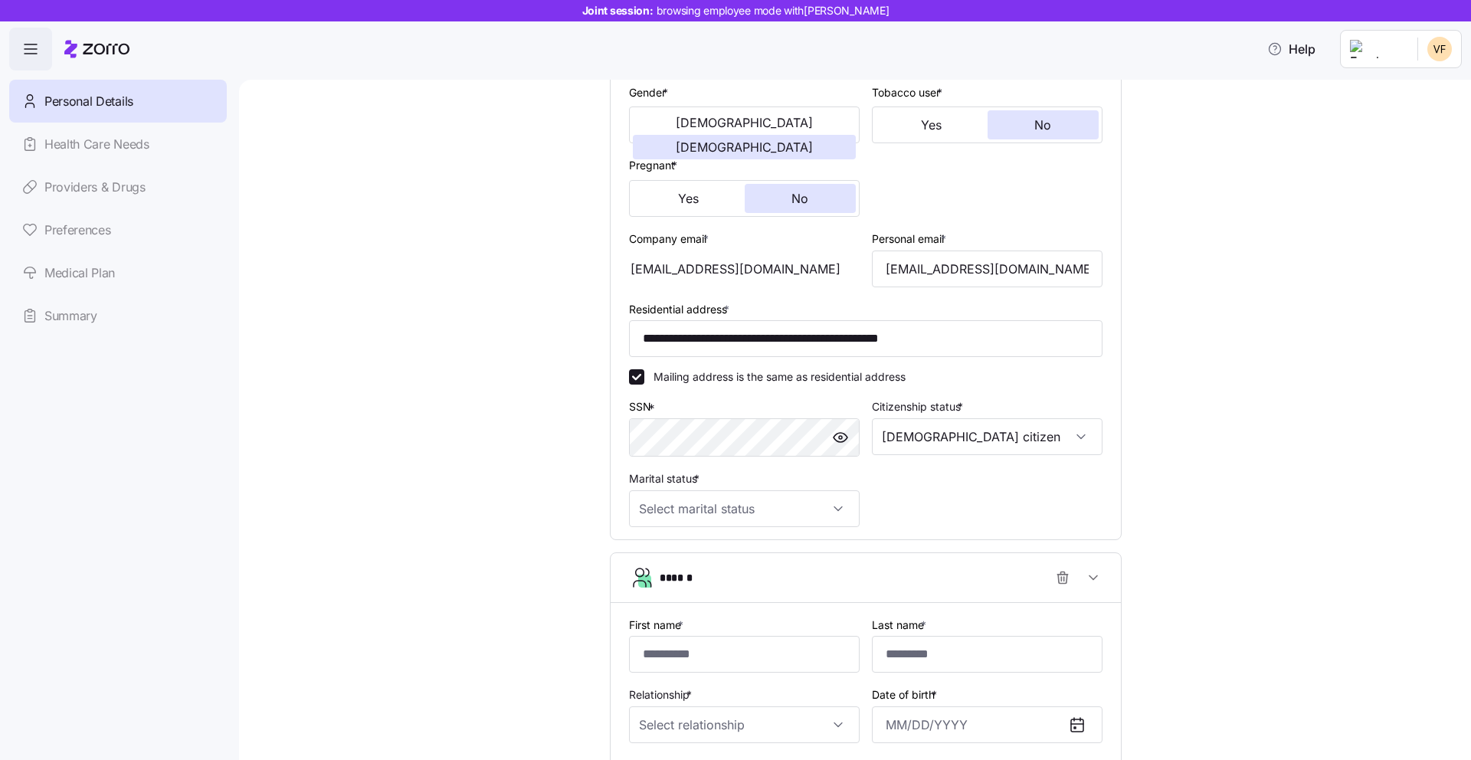
scroll to position [339, 0]
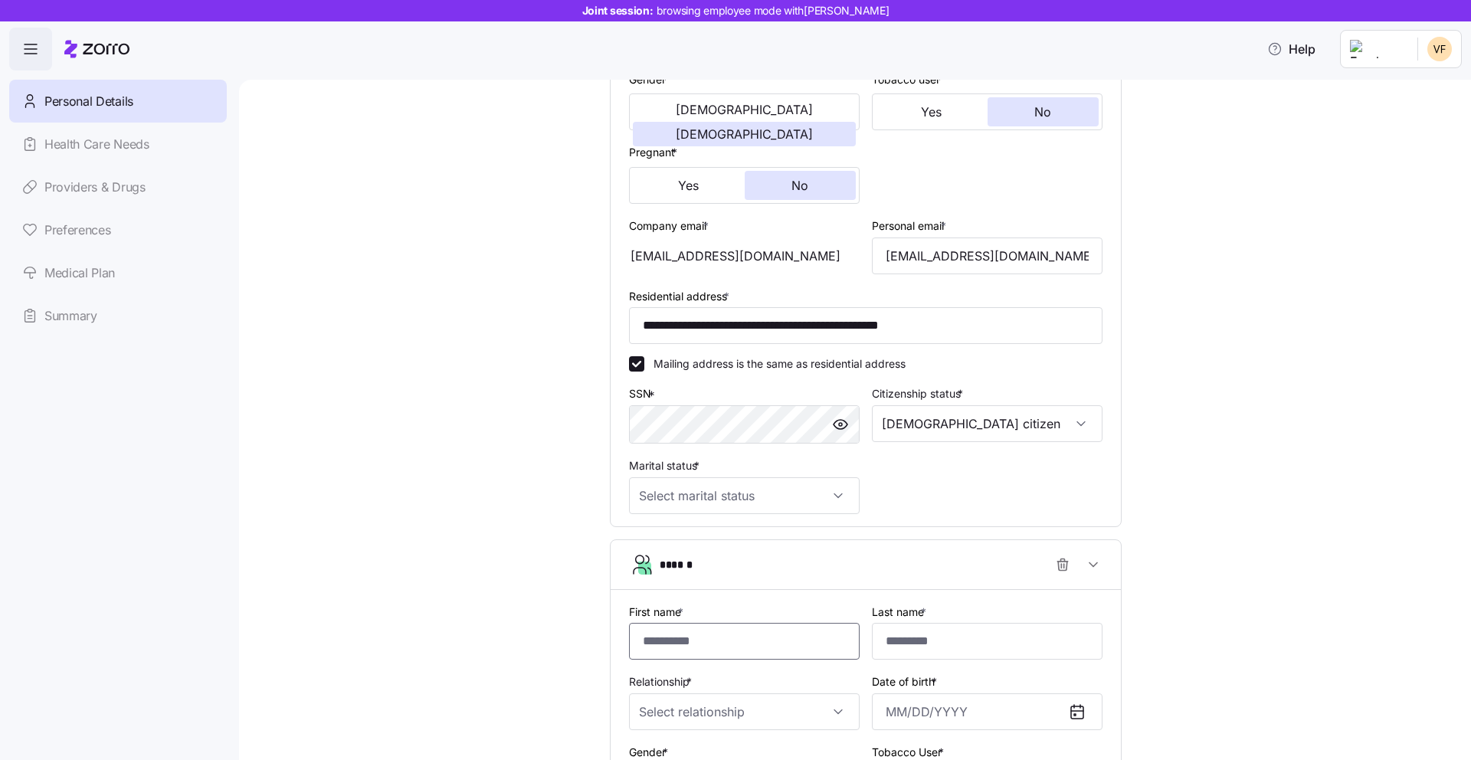
click at [771, 635] on input "First name *" at bounding box center [744, 641] width 231 height 37
type input "*******"
click at [725, 641] on input "First name *" at bounding box center [744, 641] width 231 height 37
type input "*******"
click at [683, 710] on input "Relationship *" at bounding box center [744, 711] width 231 height 37
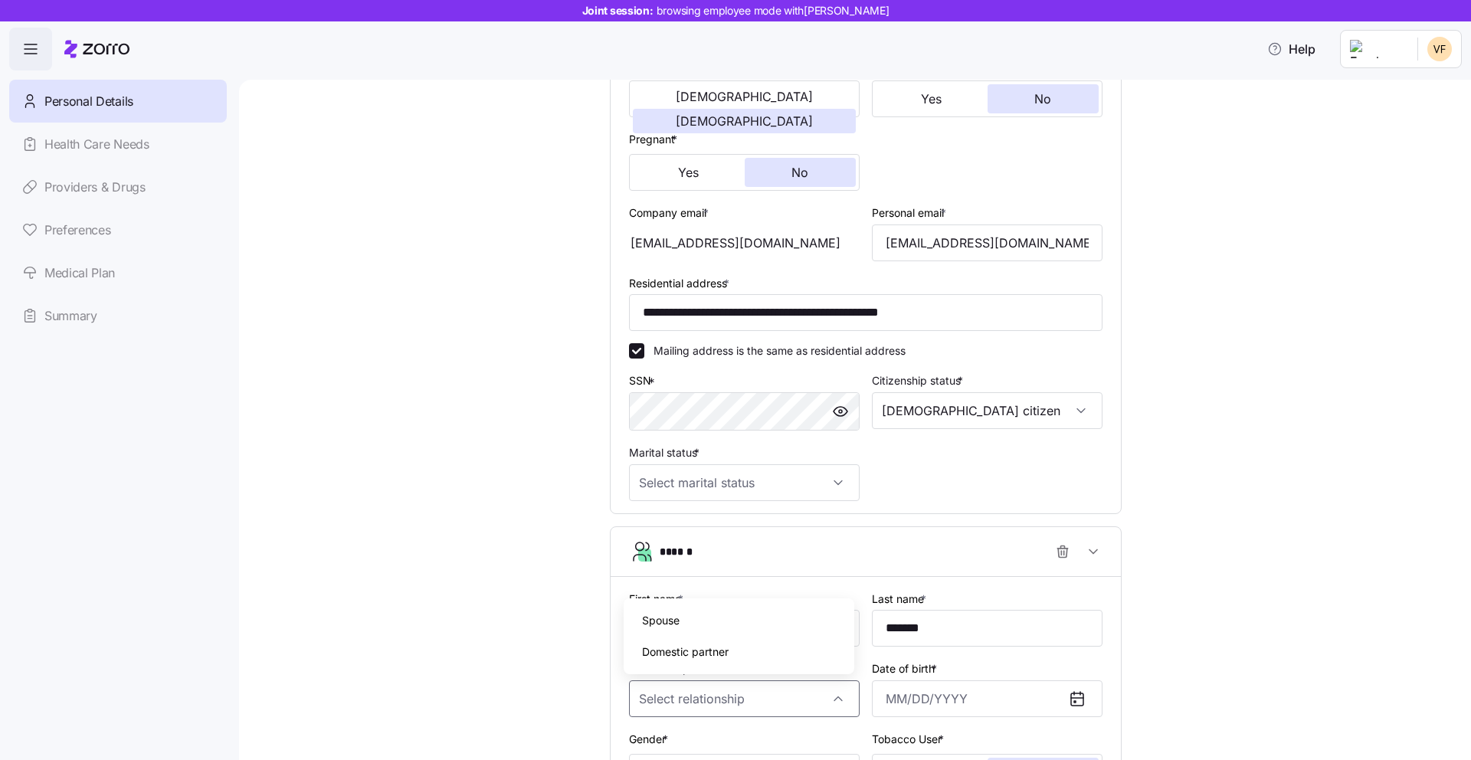
scroll to position [366, 0]
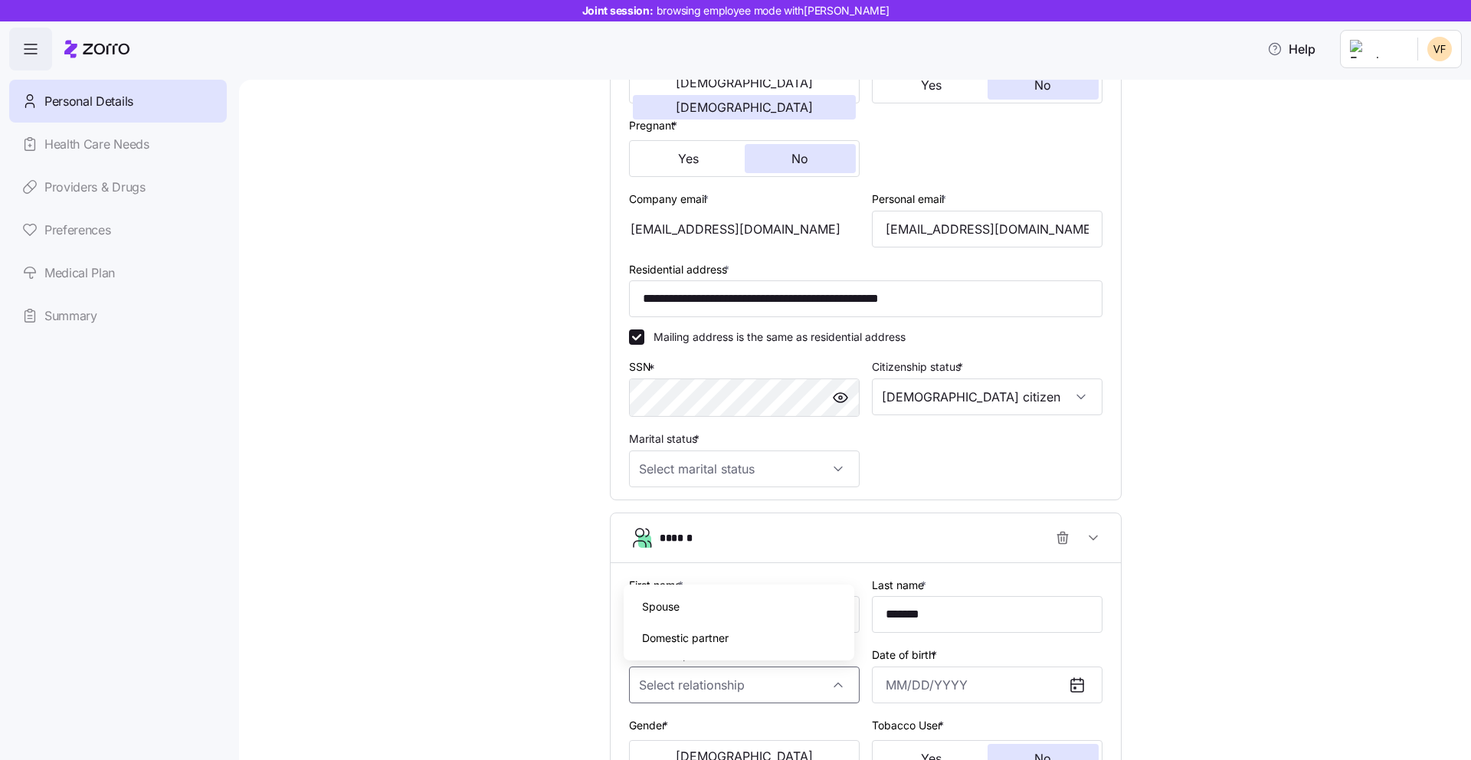
click at [716, 615] on div "Spouse" at bounding box center [739, 607] width 218 height 32
type input "Spouse"
drag, startPoint x: 1070, startPoint y: 645, endPoint x: 1002, endPoint y: 659, distance: 69.6
click at [1070, 645] on div "Date of birth *" at bounding box center [987, 674] width 231 height 58
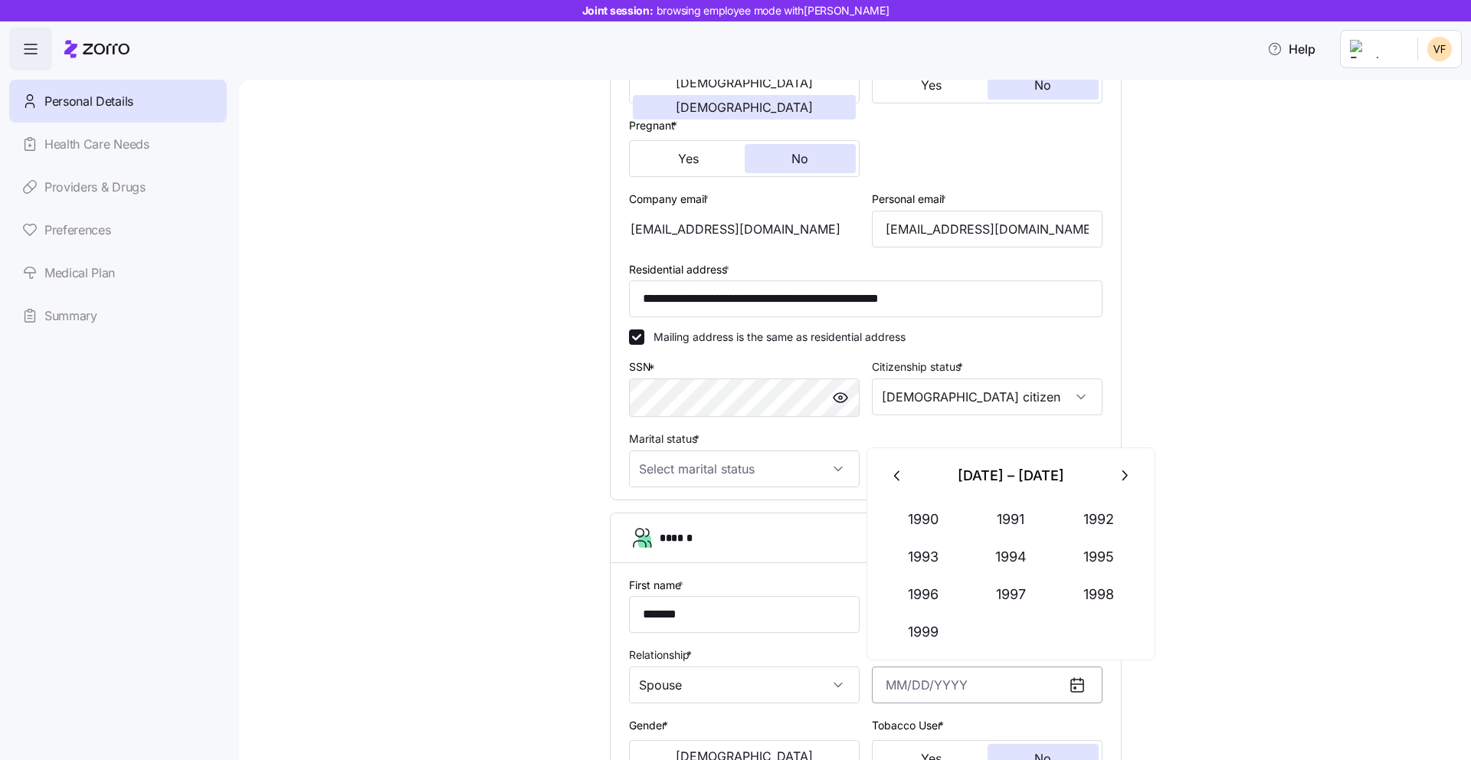
click at [887, 687] on input "Date of birth *" at bounding box center [987, 685] width 231 height 37
type input "March 5, 1964"
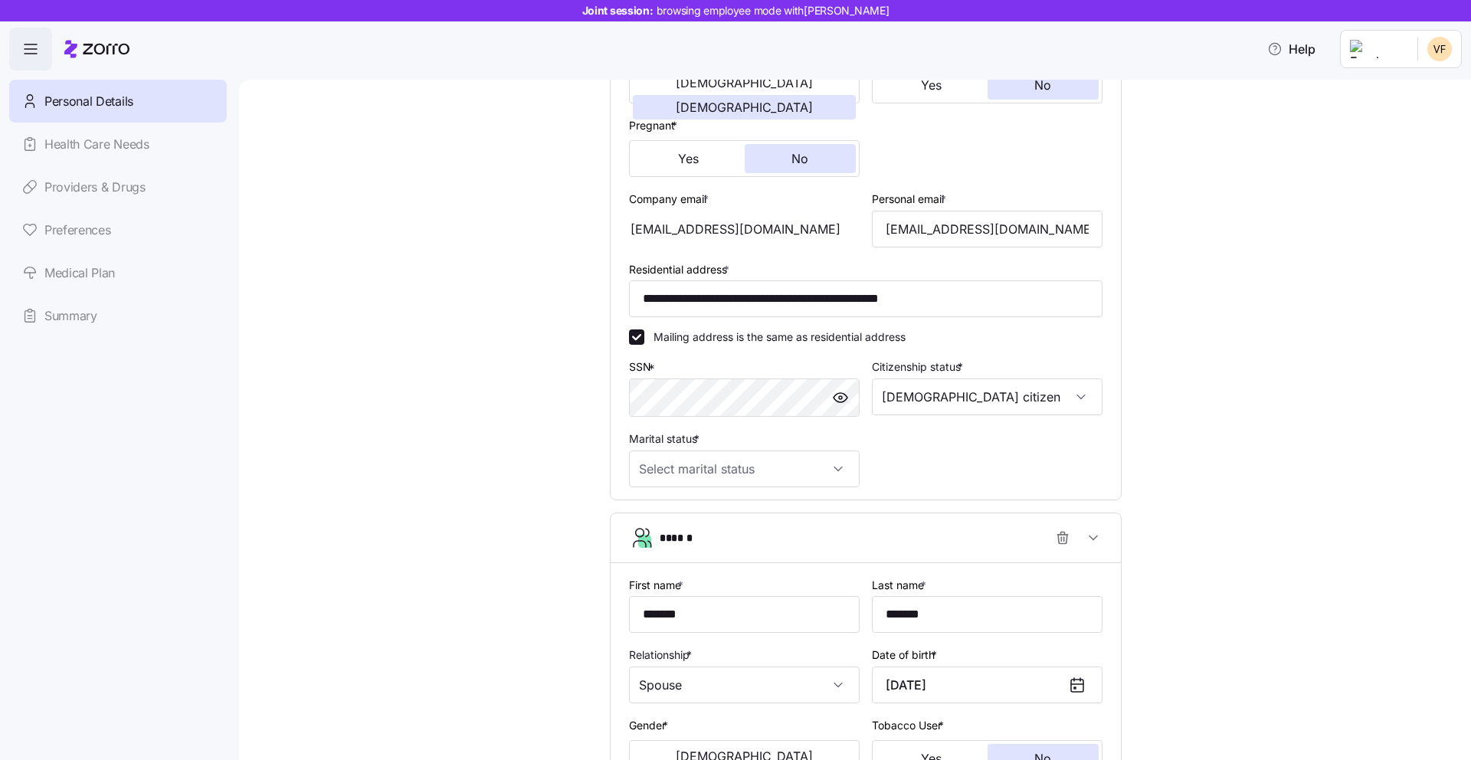
click at [1267, 700] on div "**********" at bounding box center [866, 394] width 1168 height 1312
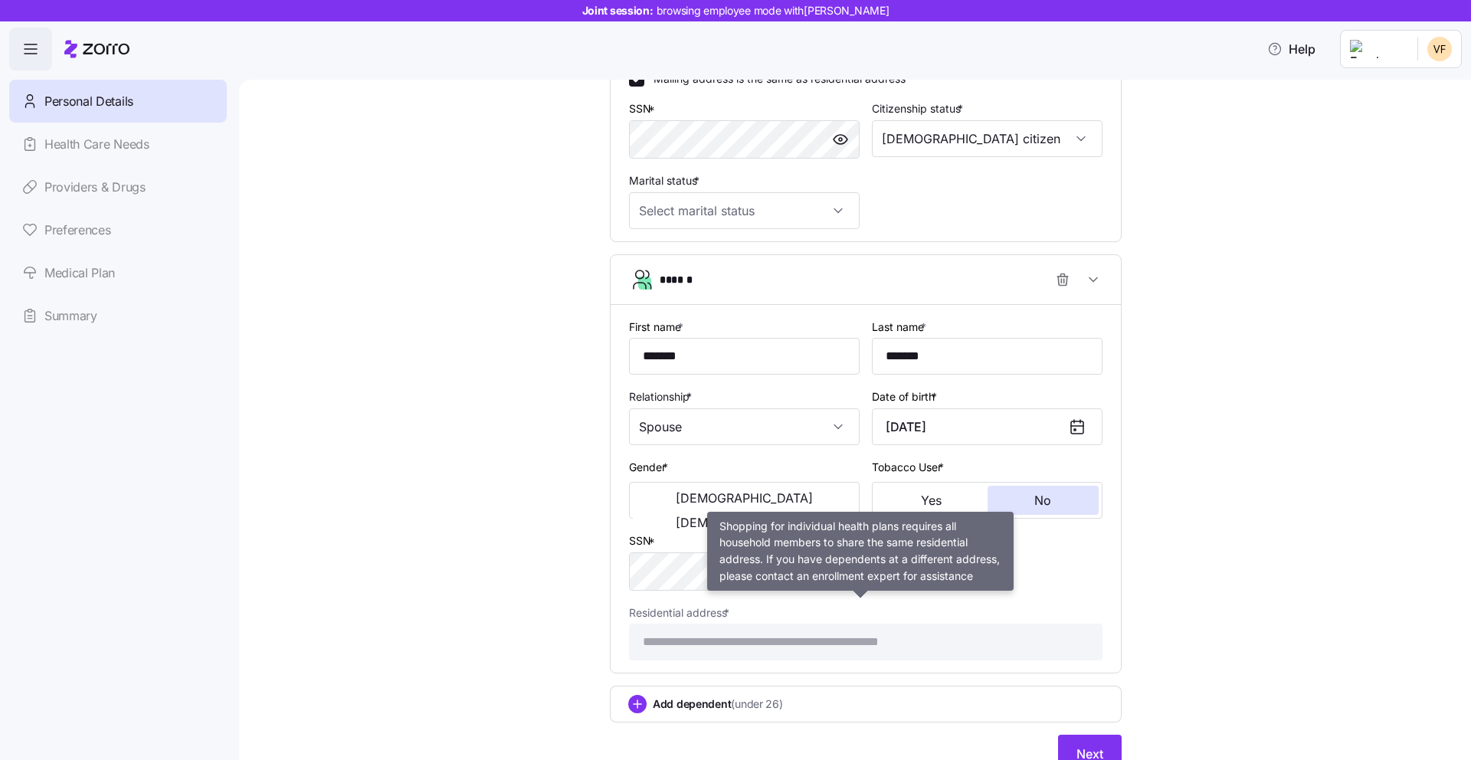
scroll to position [628, 0]
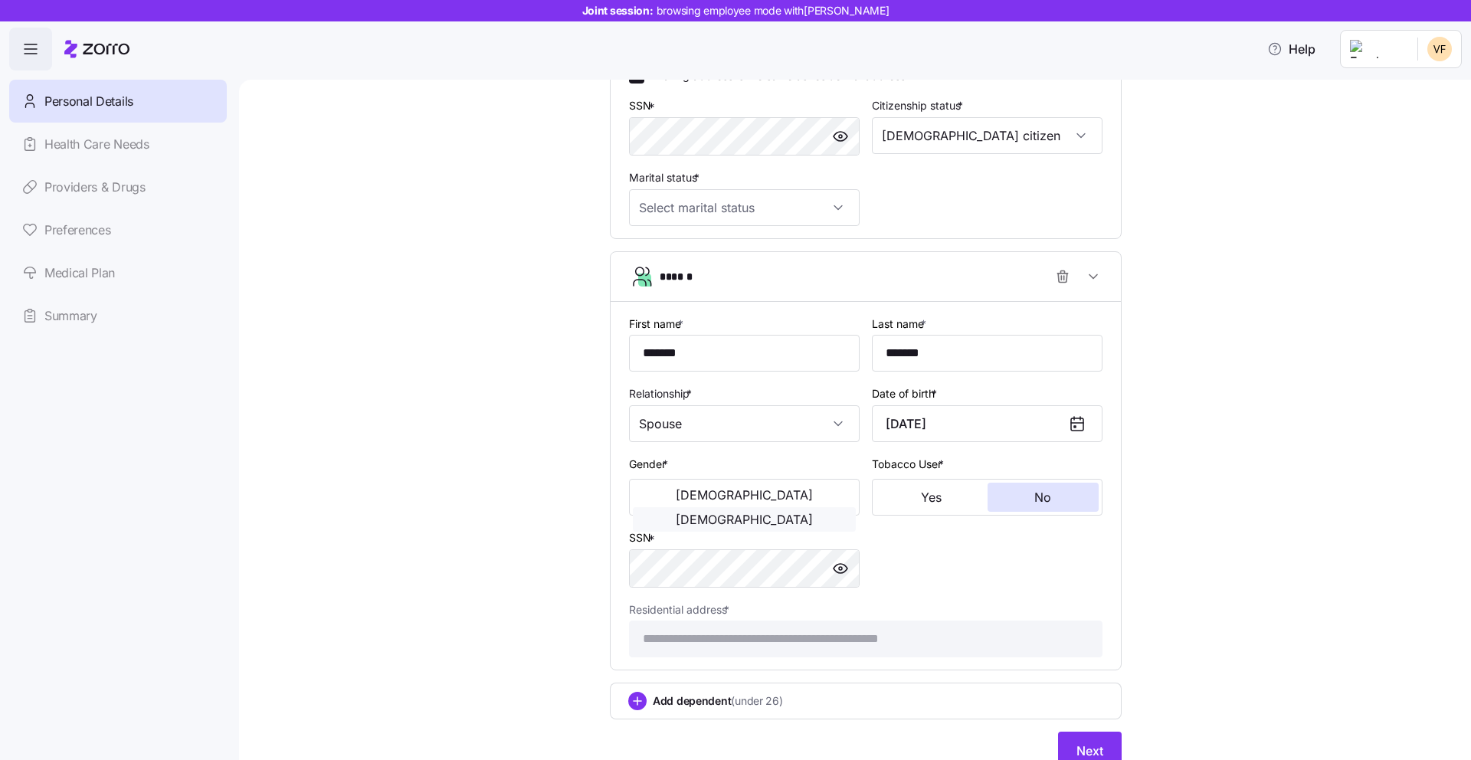
click at [772, 507] on button "[DEMOGRAPHIC_DATA]" at bounding box center [744, 519] width 223 height 25
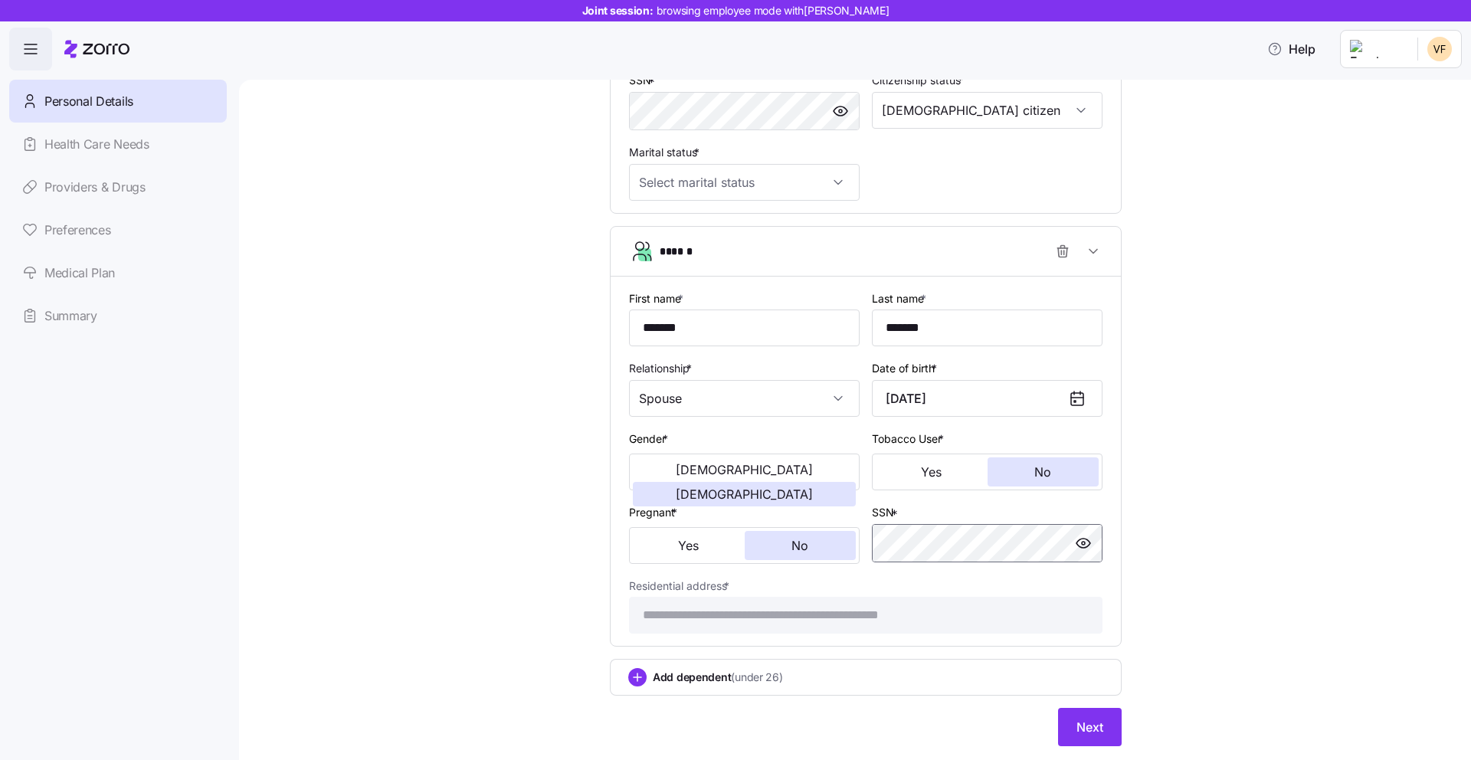
scroll to position [663, 0]
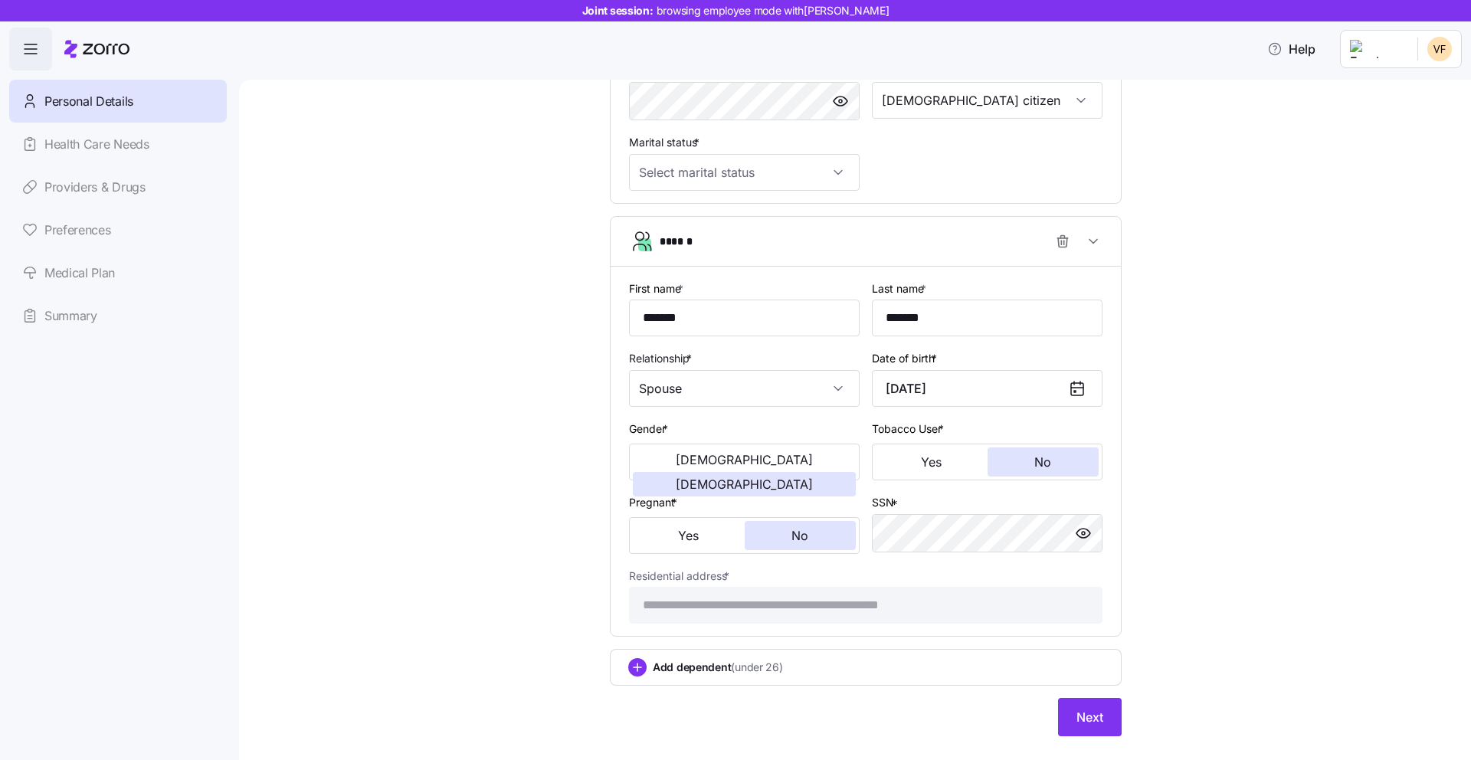
click at [1202, 491] on div "**********" at bounding box center [866, 97] width 1168 height 1313
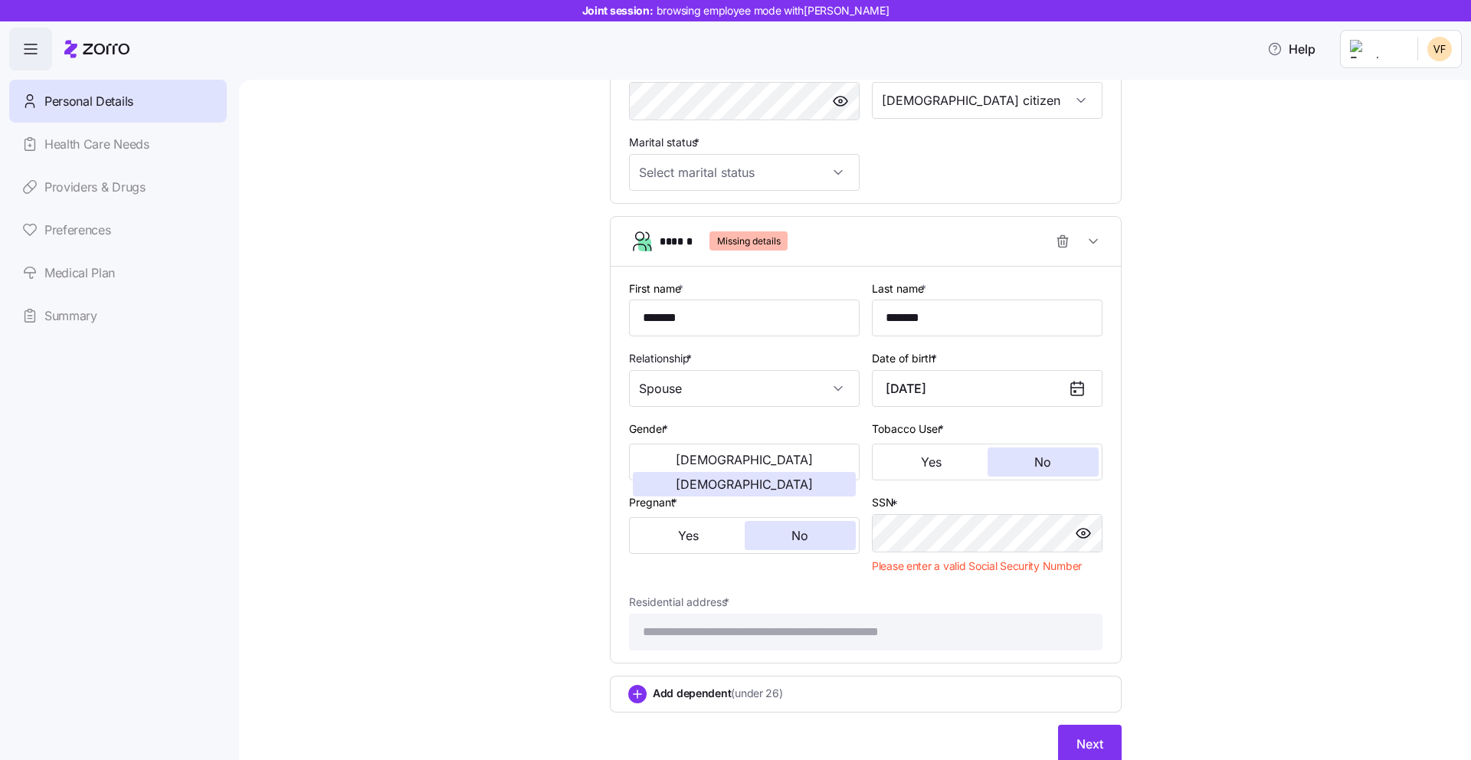
click at [1157, 506] on div "**********" at bounding box center [866, 111] width 1168 height 1340
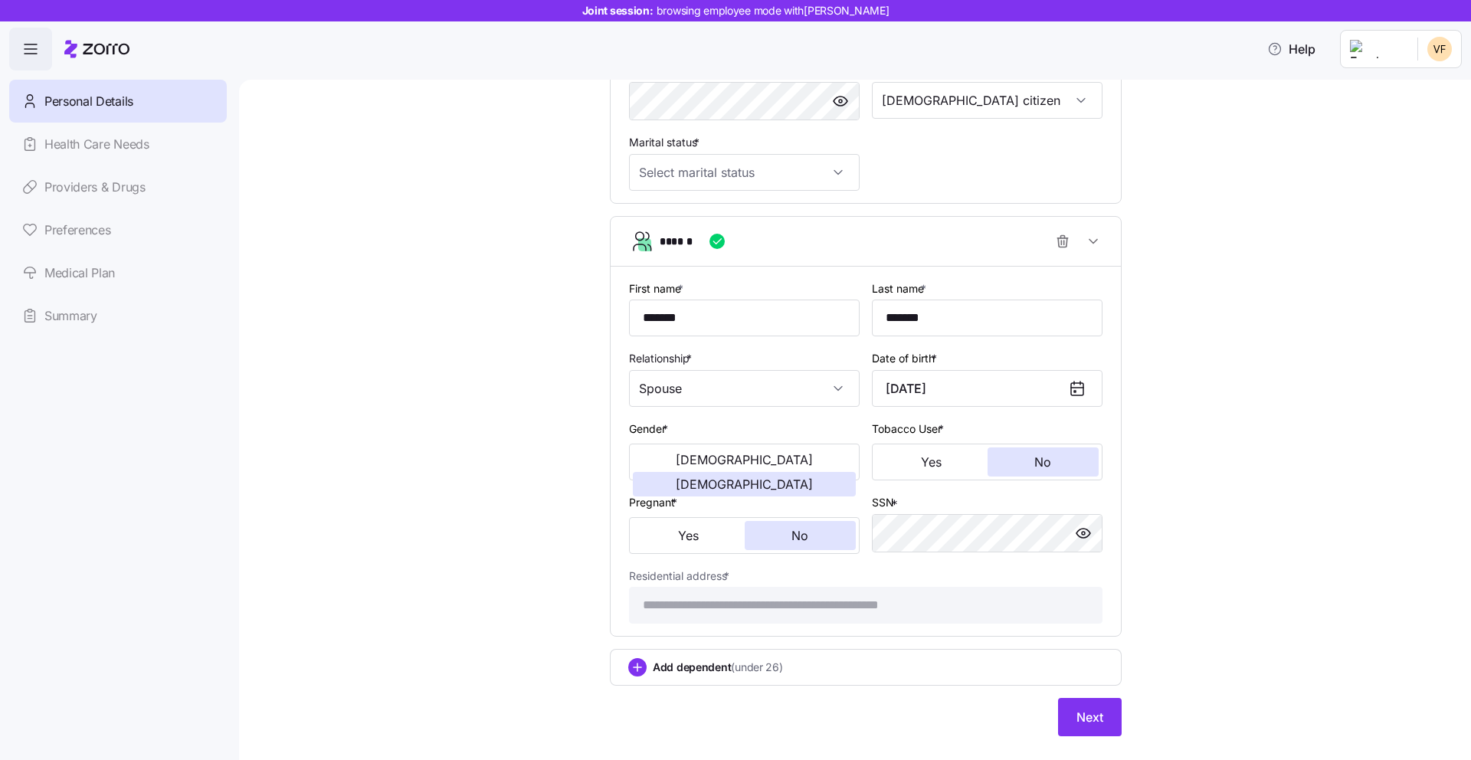
click at [1142, 532] on div "**********" at bounding box center [866, 97] width 1168 height 1313
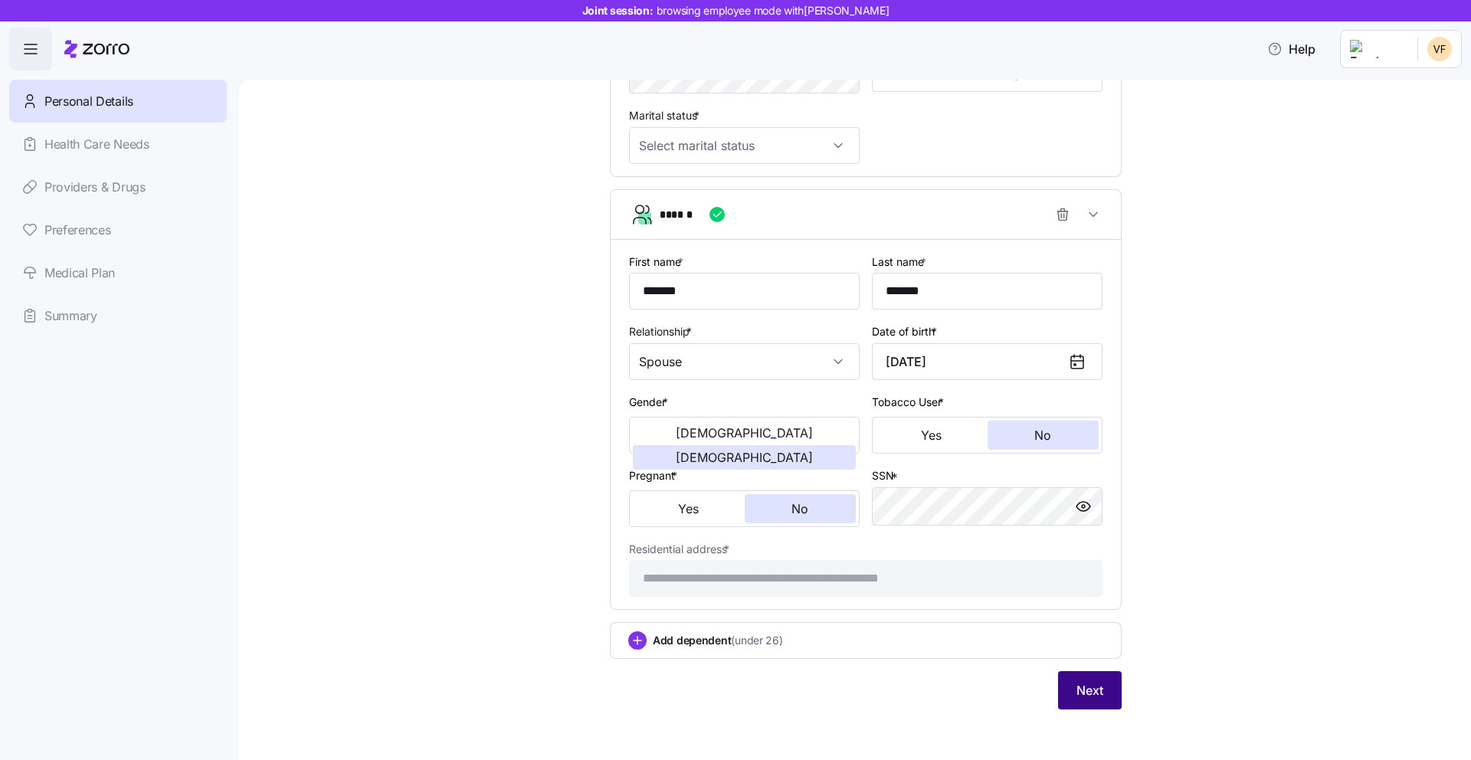
click at [1083, 696] on span "Next" at bounding box center [1090, 690] width 27 height 18
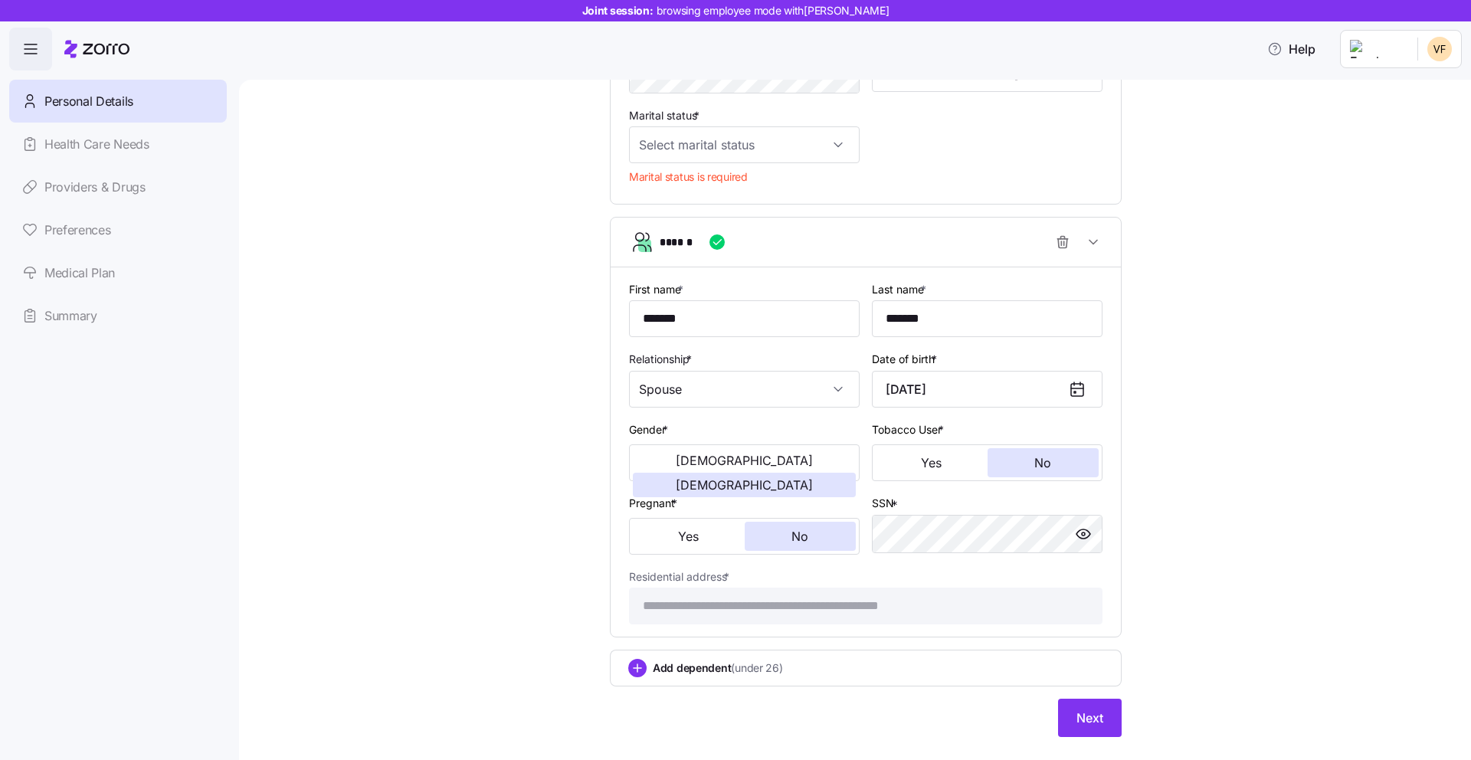
click at [744, 168] on div "Marital status * Marital status is required" at bounding box center [744, 149] width 243 height 98
click at [744, 153] on input "Marital status *" at bounding box center [744, 144] width 231 height 37
click at [739, 222] on div "Married" at bounding box center [739, 224] width 218 height 32
type input "Married"
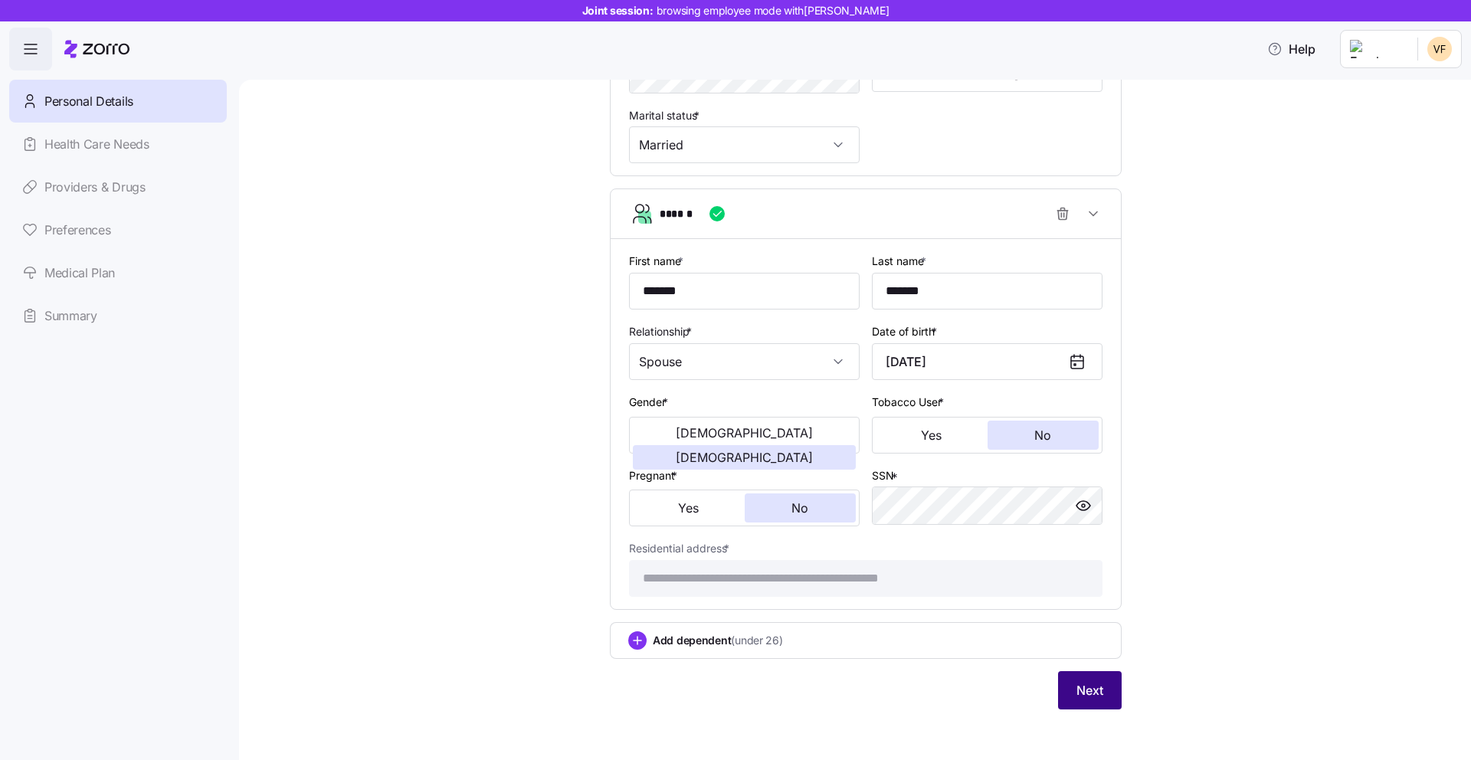
click at [1080, 680] on button "Next" at bounding box center [1090, 690] width 64 height 38
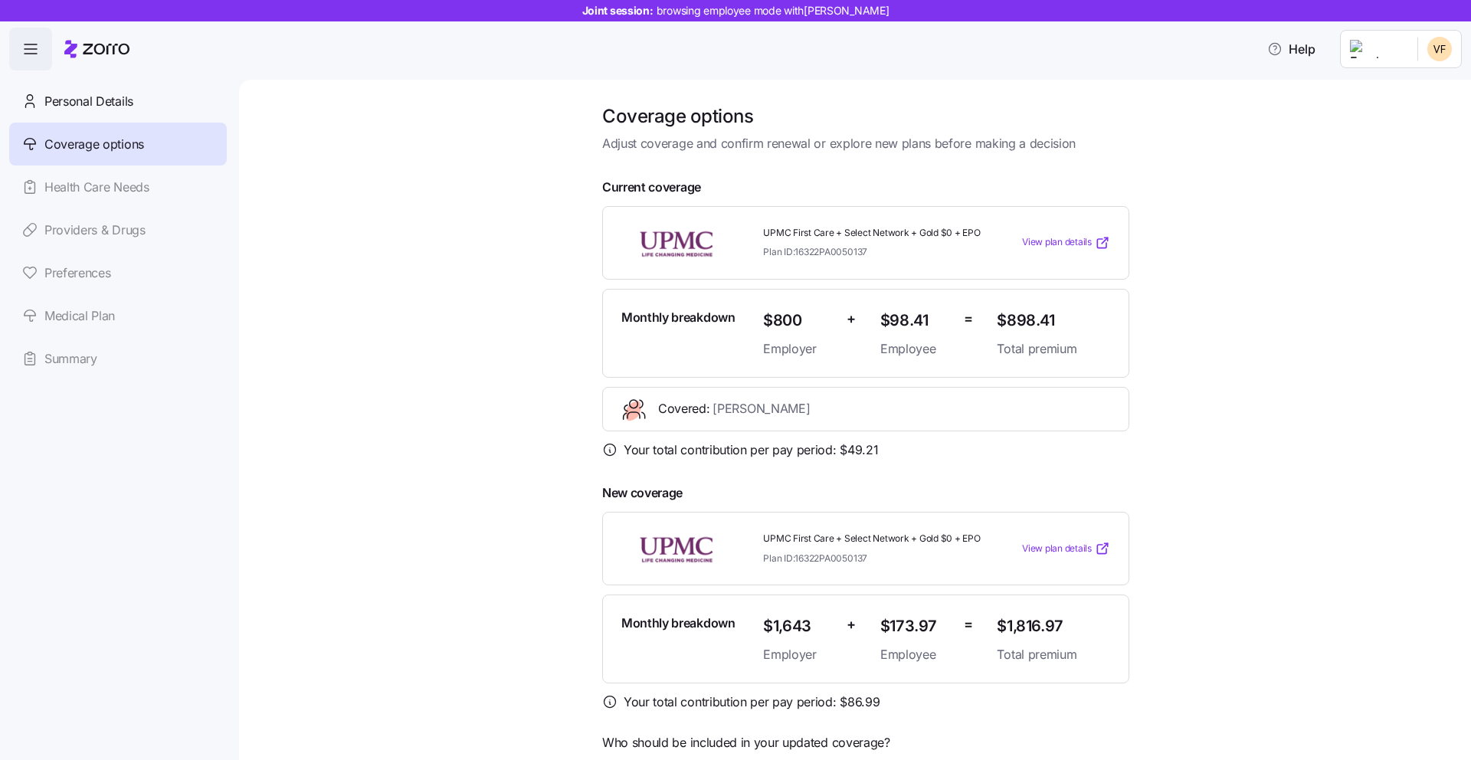
click at [778, 321] on span "$800" at bounding box center [798, 320] width 71 height 25
click at [1219, 321] on div "Coverage options Adjust coverage and confirm renewal or explore new plans befor…" at bounding box center [866, 519] width 1168 height 831
drag, startPoint x: 762, startPoint y: 313, endPoint x: 815, endPoint y: 315, distance: 52.9
click at [815, 315] on span "$800" at bounding box center [798, 320] width 71 height 25
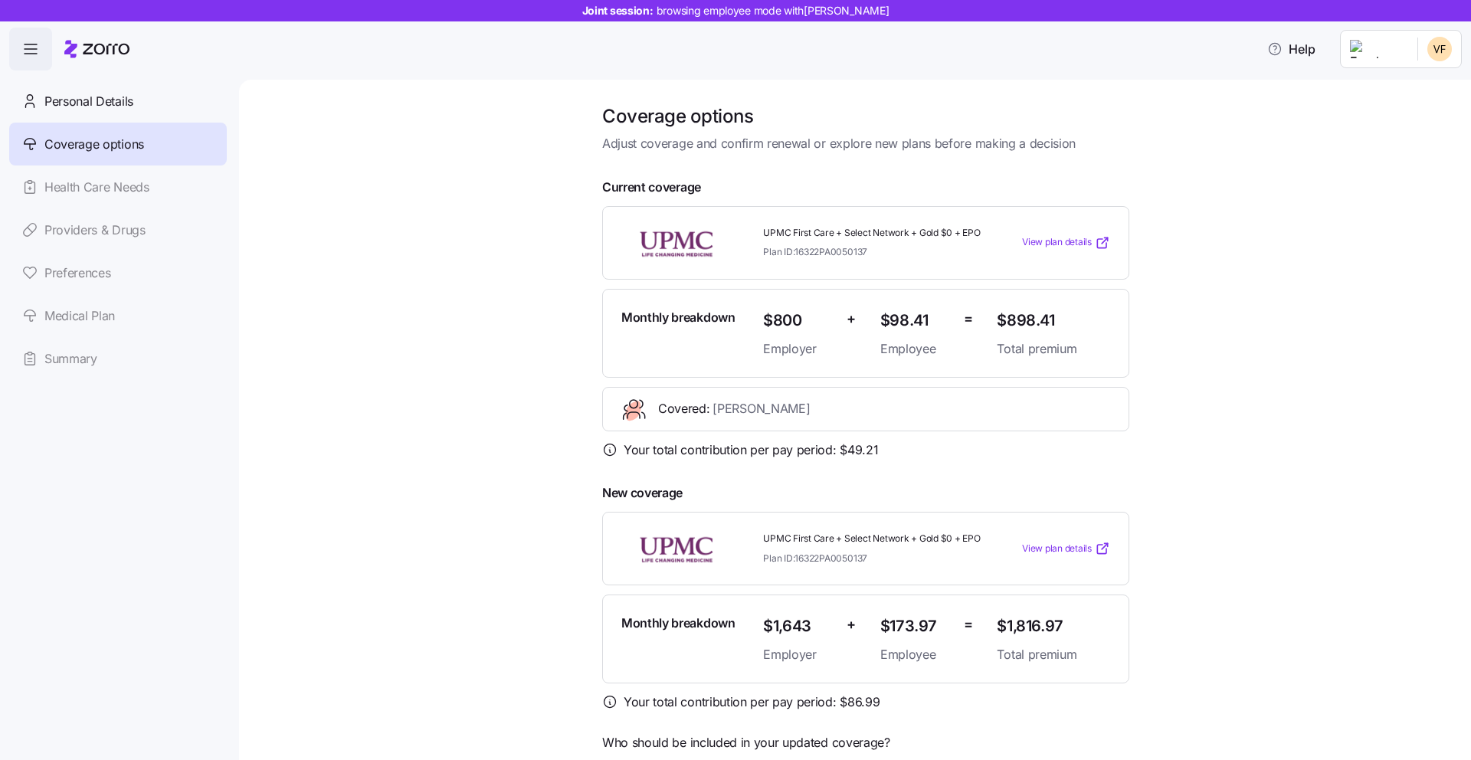
click at [900, 314] on span "$98.41" at bounding box center [915, 320] width 71 height 25
drag, startPoint x: 875, startPoint y: 623, endPoint x: 937, endPoint y: 622, distance: 62.1
click at [937, 622] on span "$173.97" at bounding box center [915, 626] width 71 height 25
click at [941, 625] on span "$173.97" at bounding box center [915, 626] width 71 height 25
drag, startPoint x: 933, startPoint y: 624, endPoint x: 858, endPoint y: 637, distance: 75.5
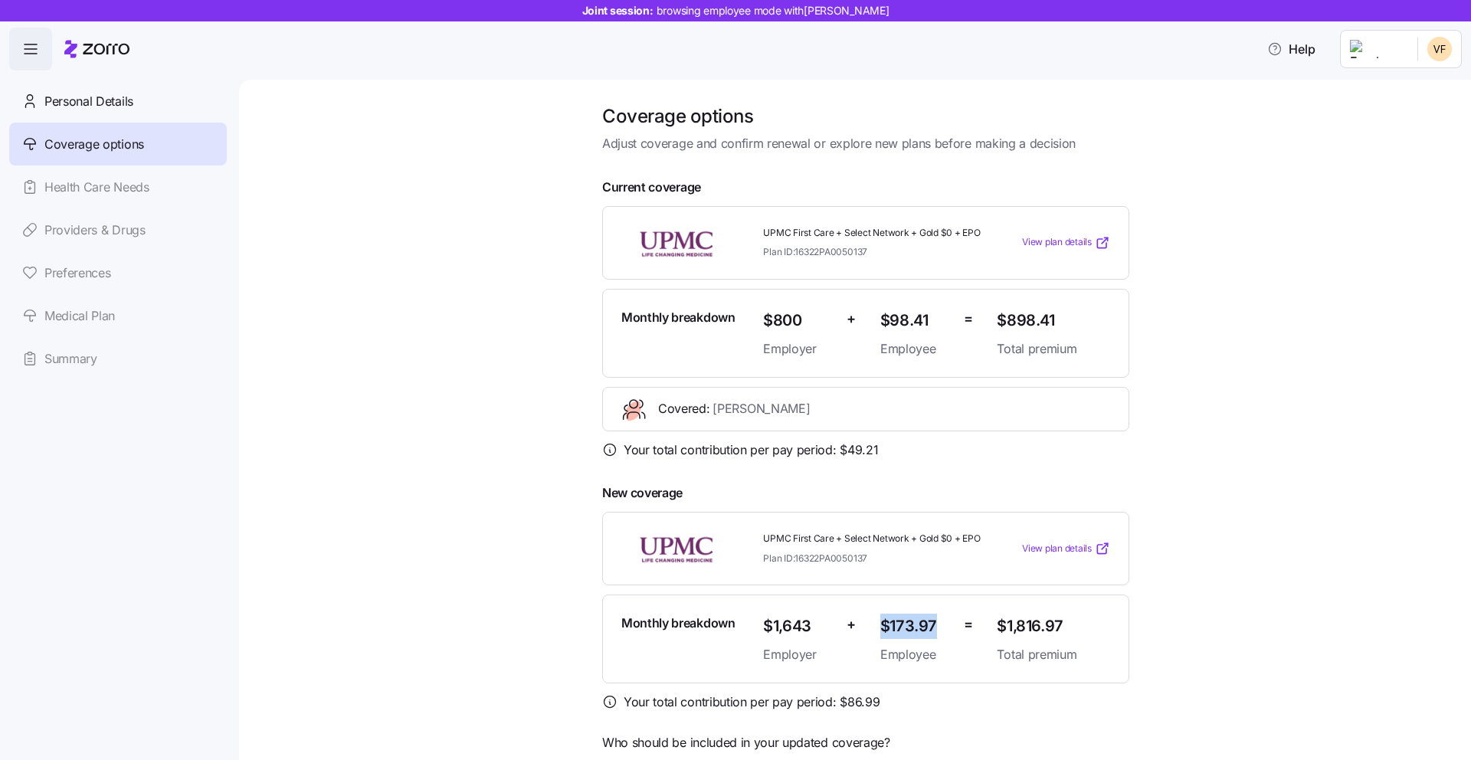
click at [858, 637] on div "Monthly breakdown $1,643 Employer + $173.97 Employee = $1,816.97 Total premium" at bounding box center [865, 639] width 501 height 63
click at [874, 634] on div "$173.97 Employee" at bounding box center [916, 639] width 84 height 63
click at [114, 106] on span "Personal Details" at bounding box center [88, 101] width 89 height 19
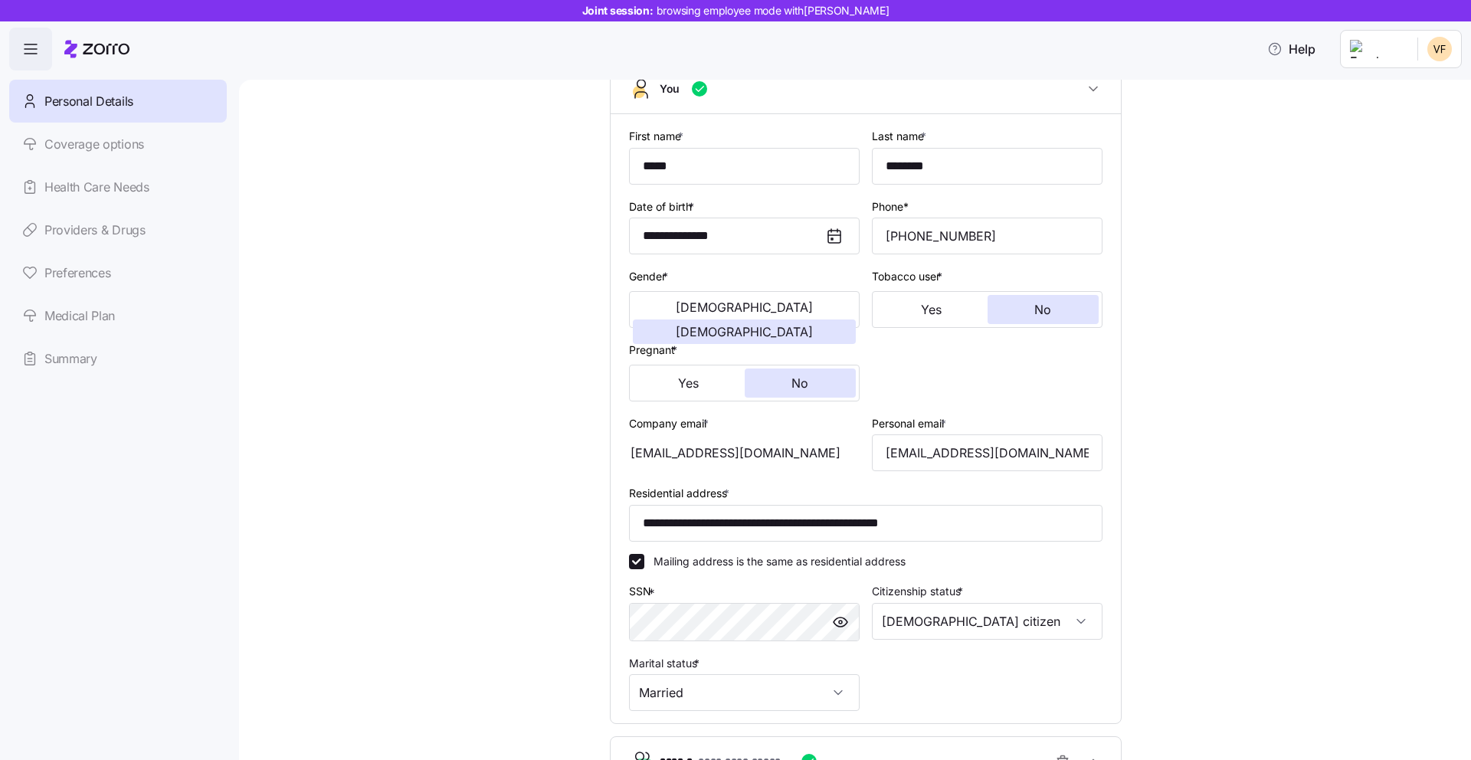
scroll to position [124, 0]
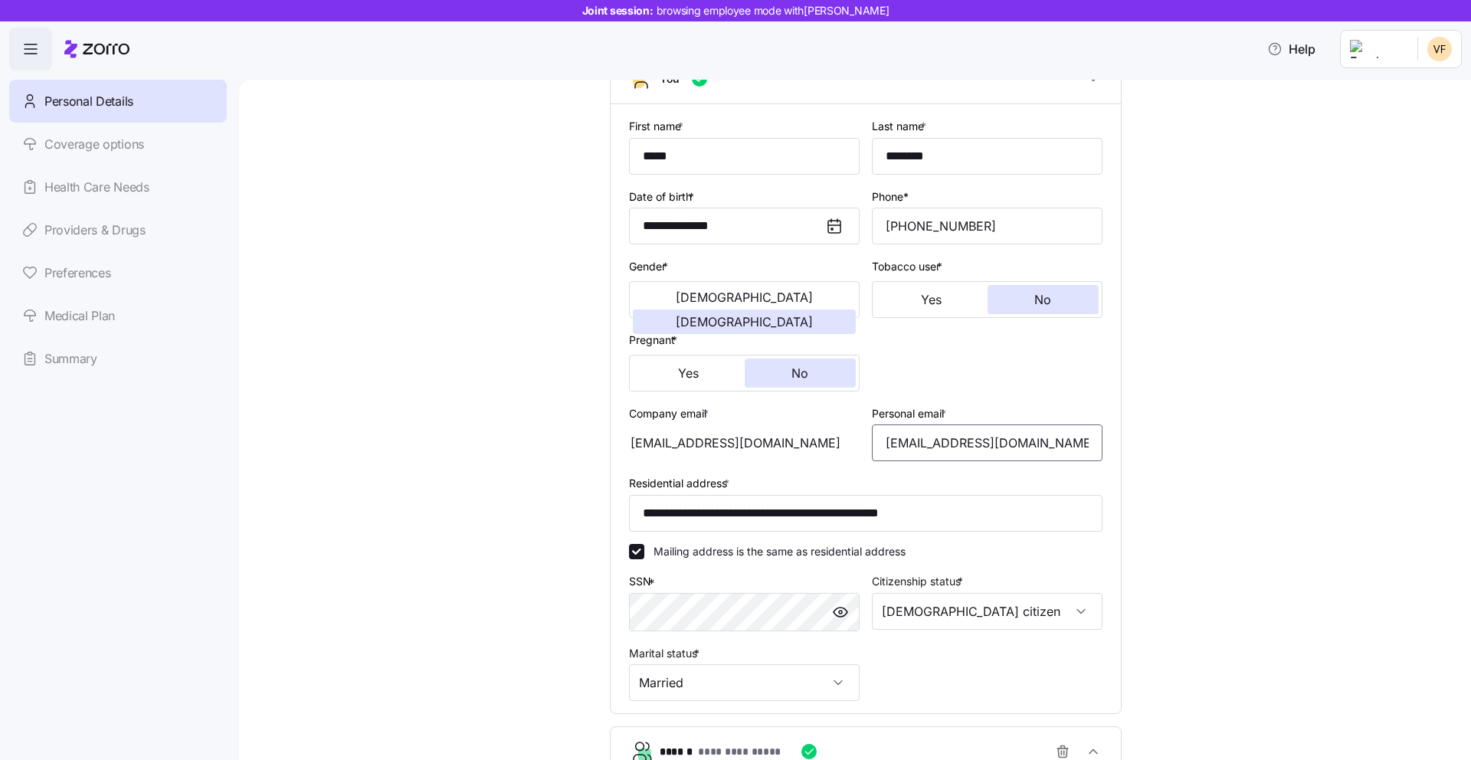
click at [1002, 434] on input "vicki03@verizon.net" at bounding box center [987, 443] width 231 height 37
click at [1123, 360] on div "**********" at bounding box center [866, 437] width 536 height 915
click at [732, 440] on div "[EMAIL_ADDRESS][DOMAIN_NAME]" at bounding box center [744, 443] width 231 height 37
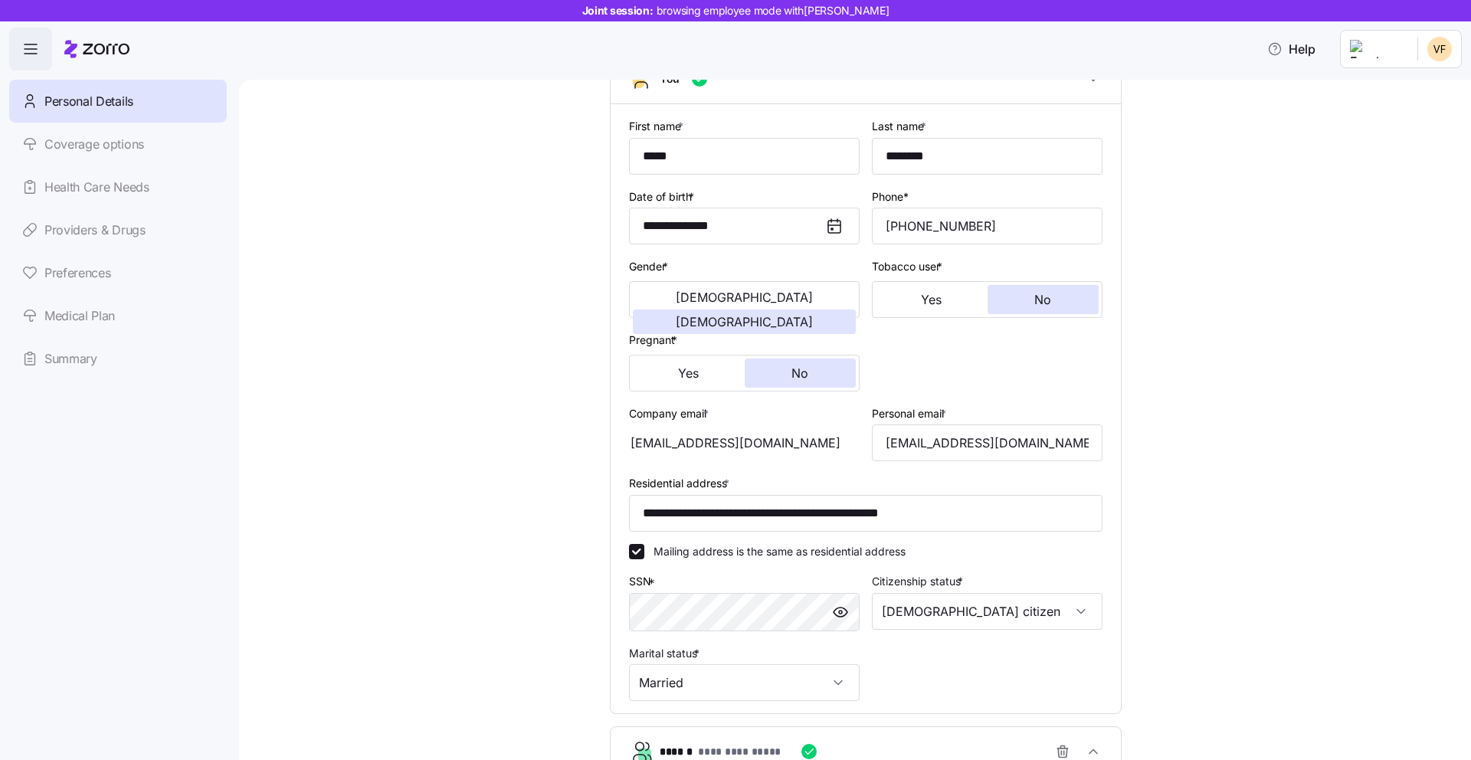
click at [732, 440] on div "[EMAIL_ADDRESS][DOMAIN_NAME]" at bounding box center [744, 443] width 231 height 37
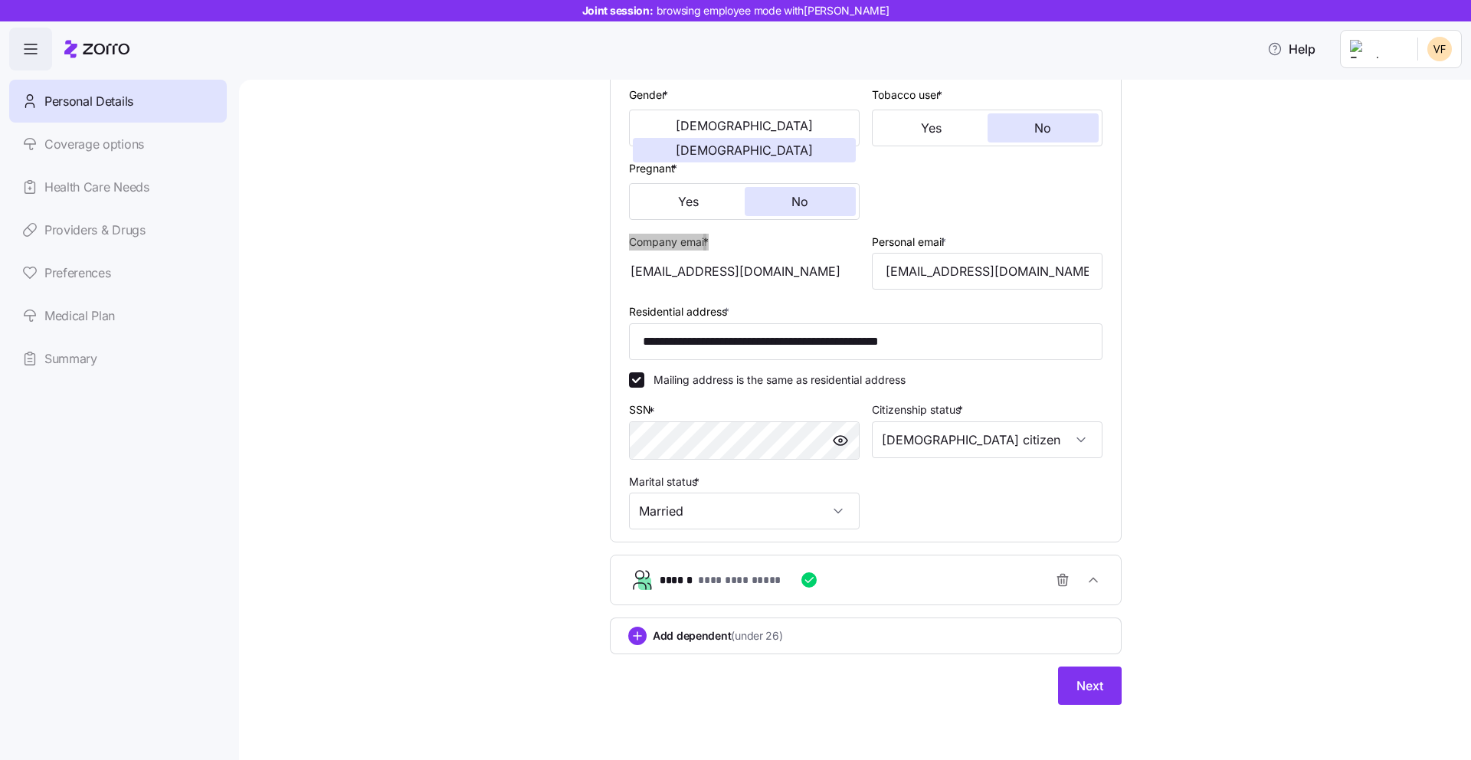
scroll to position [0, 0]
